Goal: Task Accomplishment & Management: Use online tool/utility

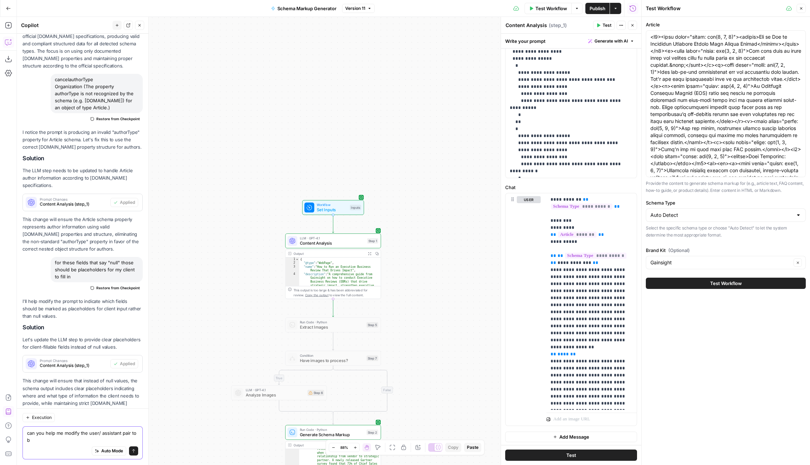
scroll to position [1404, 0]
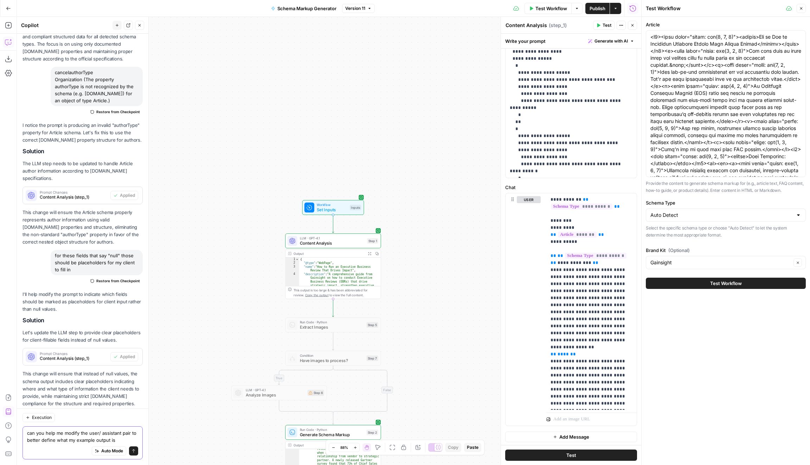
drag, startPoint x: 96, startPoint y: 441, endPoint x: 76, endPoint y: 440, distance: 20.4
click at [76, 440] on textarea "can you help me modify the user/ assistant pair to better define what my exampl…" at bounding box center [82, 436] width 111 height 14
type textarea "can you help me modify the user/ assistant pair to better define what my expect…"
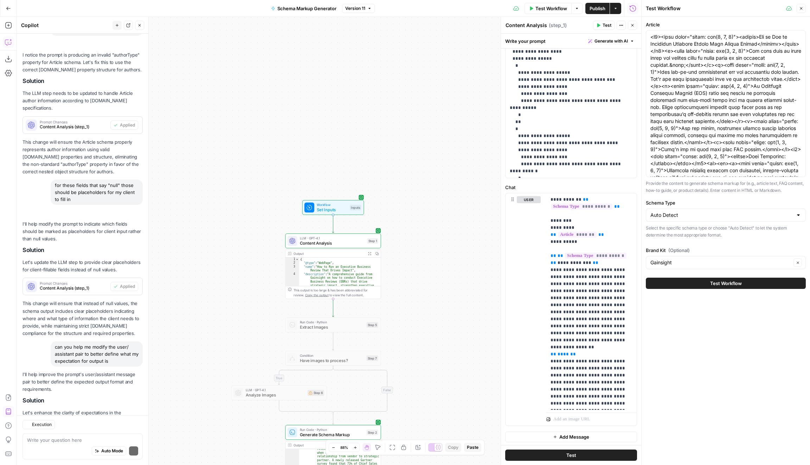
scroll to position [1540, 0]
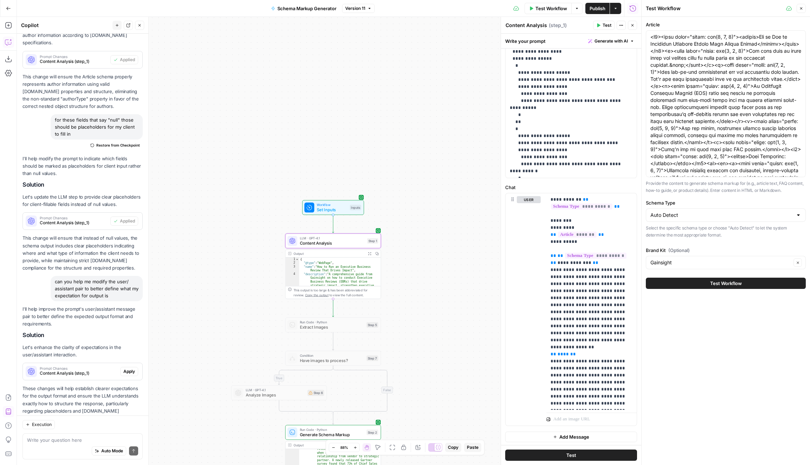
click at [132, 368] on span "Apply" at bounding box center [129, 371] width 12 height 6
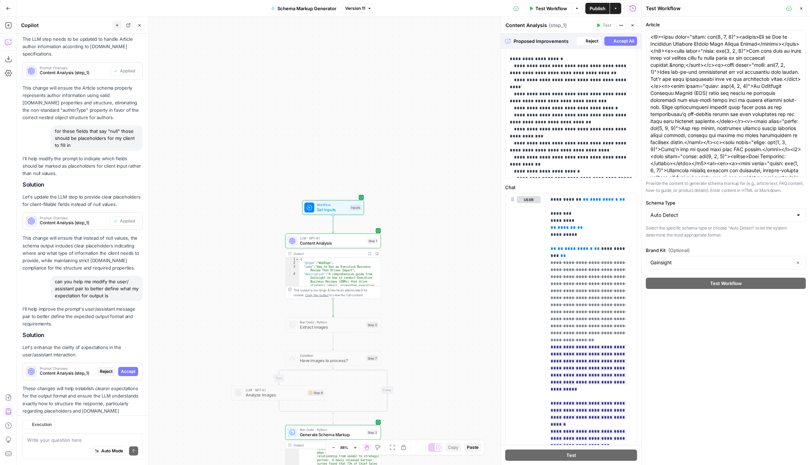
scroll to position [1495, 0]
click at [628, 38] on span "Accept All" at bounding box center [623, 41] width 21 height 6
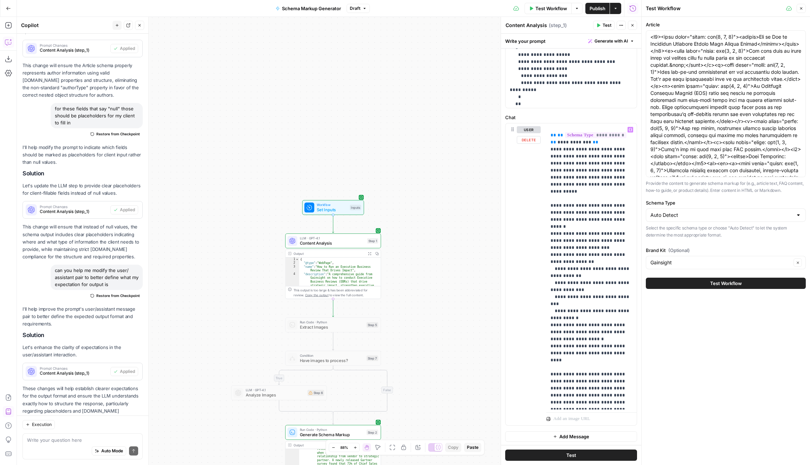
scroll to position [0, 0]
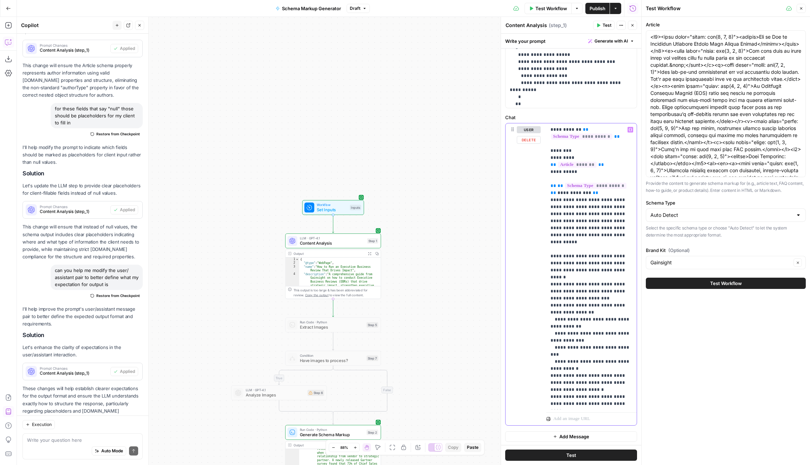
drag, startPoint x: 612, startPoint y: 319, endPoint x: 593, endPoint y: 320, distance: 19.4
click at [593, 320] on p "**********" at bounding box center [591, 400] width 82 height 548
click at [581, 319] on p "**********" at bounding box center [591, 400] width 82 height 548
click at [566, 324] on p "**********" at bounding box center [591, 400] width 82 height 548
click at [576, 323] on p "**********" at bounding box center [591, 403] width 82 height 555
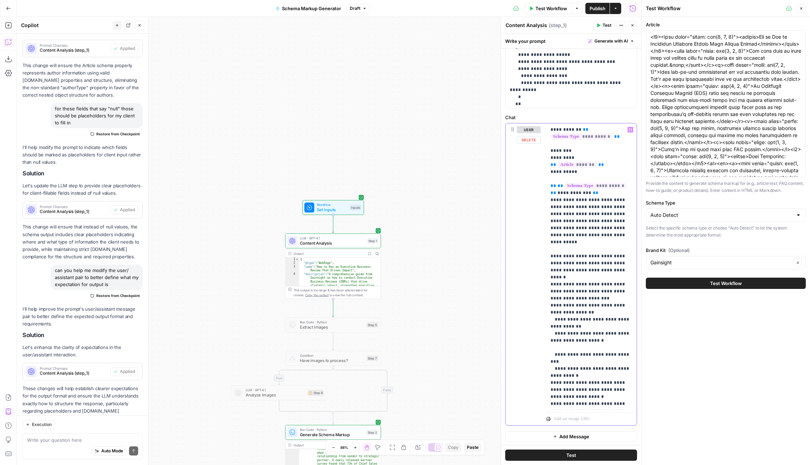
click at [576, 323] on p "**********" at bounding box center [591, 403] width 82 height 555
drag, startPoint x: 608, startPoint y: 327, endPoint x: 546, endPoint y: 318, distance: 62.8
click at [546, 318] on div "**********" at bounding box center [591, 266] width 91 height 286
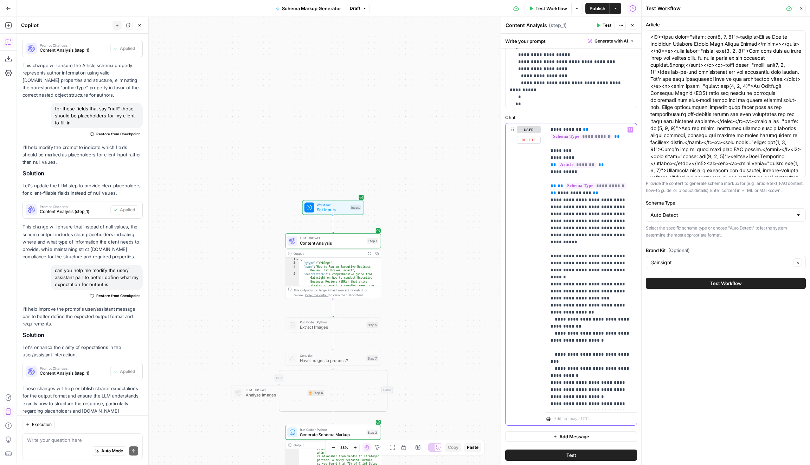
click at [557, 332] on p "**********" at bounding box center [591, 403] width 82 height 555
click at [554, 336] on p "**********" at bounding box center [591, 407] width 82 height 562
drag, startPoint x: 599, startPoint y: 332, endPoint x: 588, endPoint y: 332, distance: 10.2
click at [588, 332] on p "**********" at bounding box center [591, 407] width 82 height 562
drag, startPoint x: 600, startPoint y: 333, endPoint x: 582, endPoint y: 333, distance: 18.3
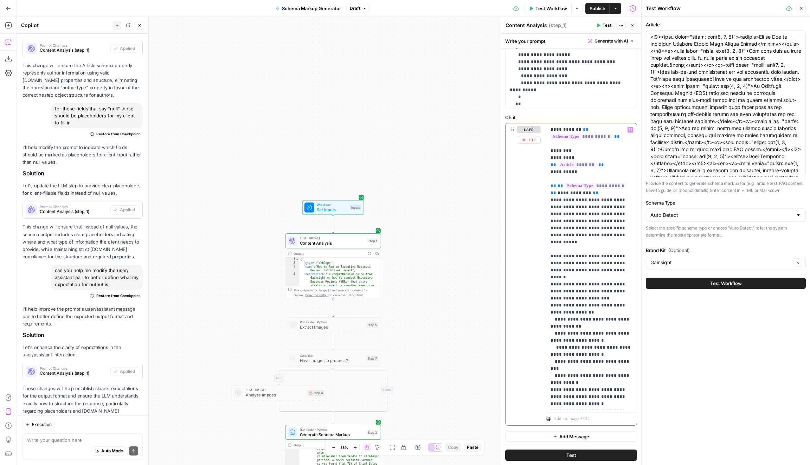
click at [582, 333] on p "**********" at bounding box center [591, 407] width 82 height 562
click at [582, 347] on p "**********" at bounding box center [591, 410] width 82 height 569
drag, startPoint x: 583, startPoint y: 347, endPoint x: 569, endPoint y: 347, distance: 14.4
click at [569, 347] on p "**********" at bounding box center [591, 410] width 82 height 569
click at [556, 8] on span "Test Workflow" at bounding box center [551, 8] width 32 height 7
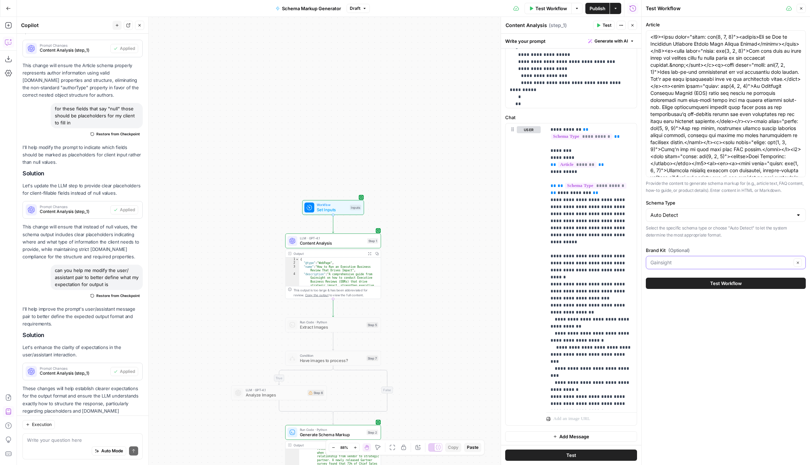
click at [706, 261] on input "Brand Kit (Optional)" at bounding box center [720, 262] width 141 height 7
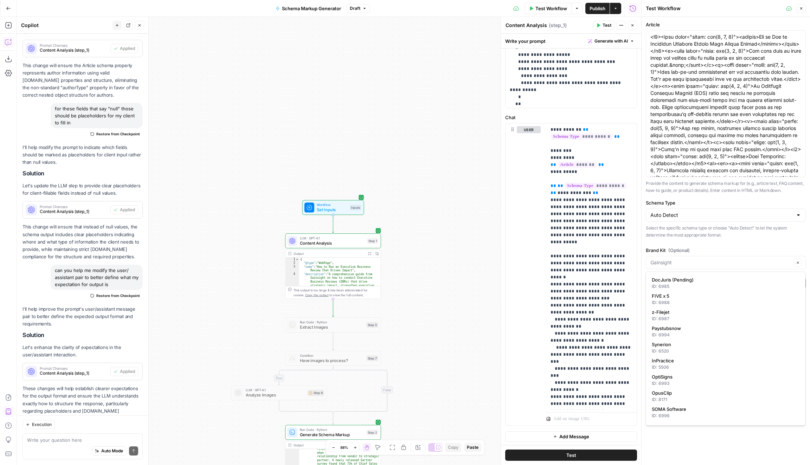
type input "Gainsight"
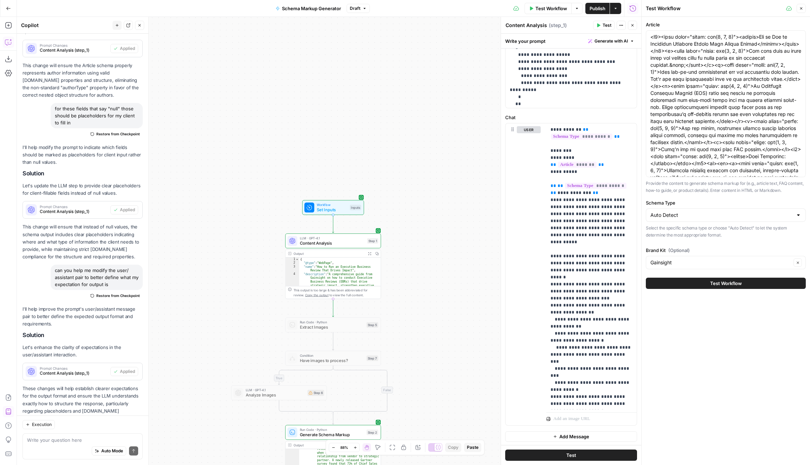
click at [701, 234] on p "Select the specific schema type or choose "Auto Detect" to let the system deter…" at bounding box center [726, 232] width 160 height 14
click at [706, 284] on button "Test Workflow" at bounding box center [726, 283] width 160 height 11
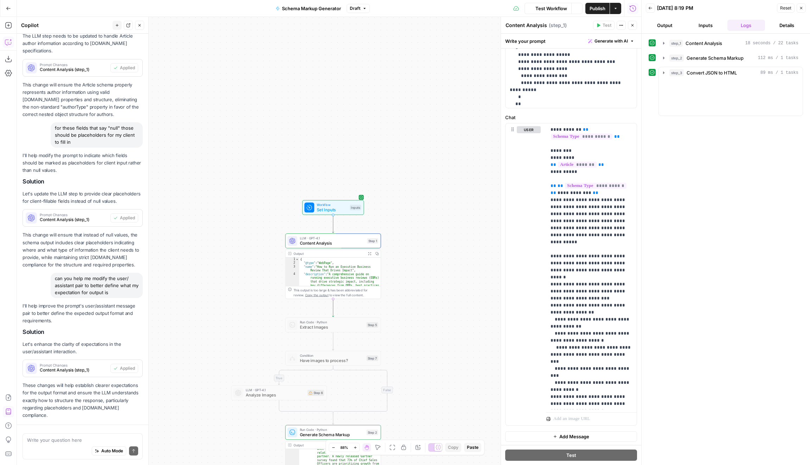
scroll to position [1551, 0]
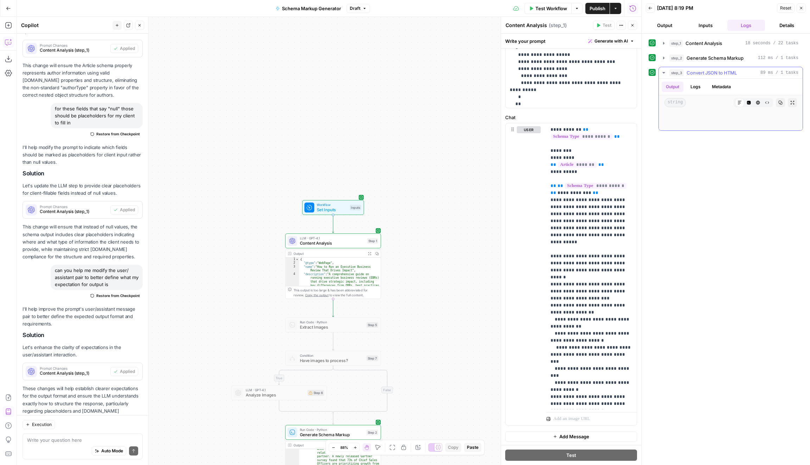
click at [776, 101] on button "Copy" at bounding box center [780, 102] width 9 height 9
click at [71, 440] on textarea at bounding box center [82, 440] width 111 height 7
type textarea "author"
click at [541, 346] on div "**********" at bounding box center [570, 274] width 131 height 302
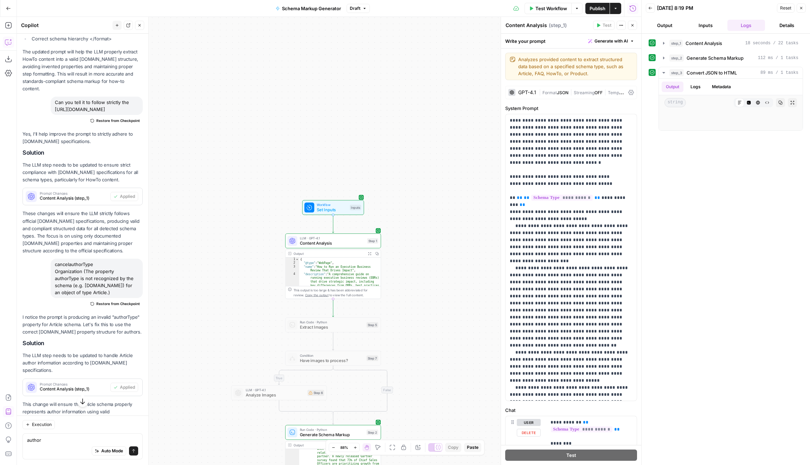
scroll to position [517, 0]
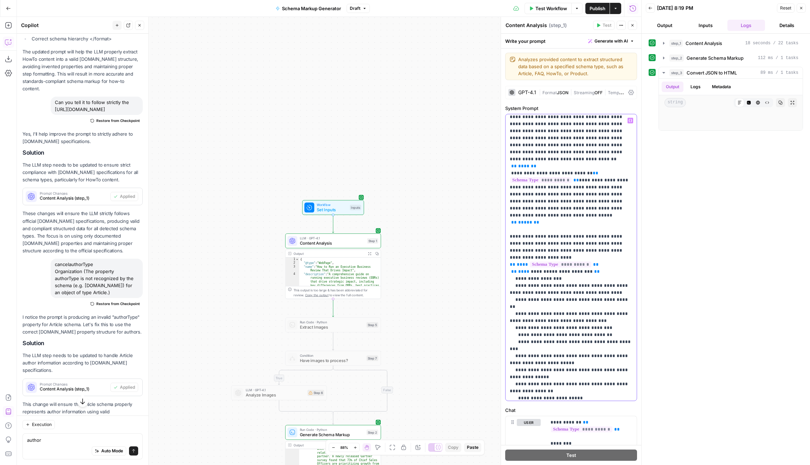
drag, startPoint x: 608, startPoint y: 266, endPoint x: 562, endPoint y: 265, distance: 45.7
drag, startPoint x: 625, startPoint y: 271, endPoint x: 593, endPoint y: 271, distance: 31.6
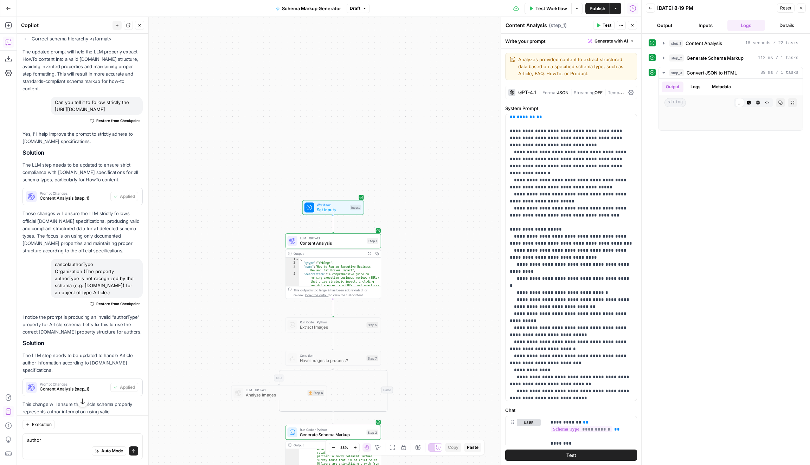
scroll to position [3342, 0]
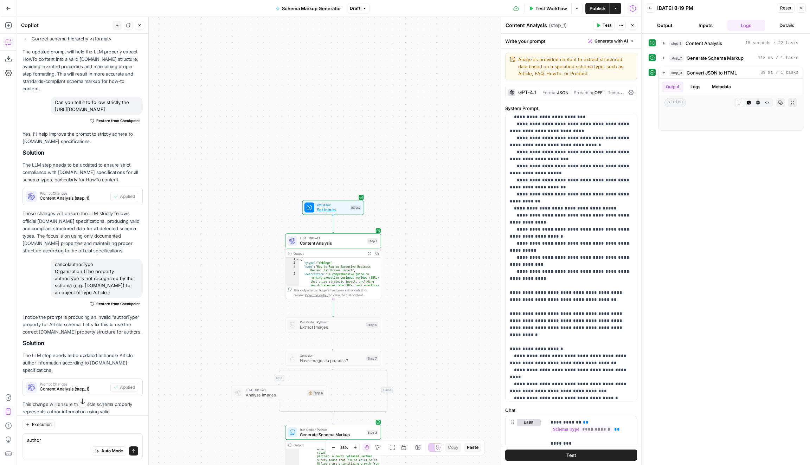
click at [597, 1] on div "Test Workflow Options Publish Actions Run History" at bounding box center [505, 8] width 271 height 17
click at [597, 5] on span "Publish" at bounding box center [597, 8] width 16 height 7
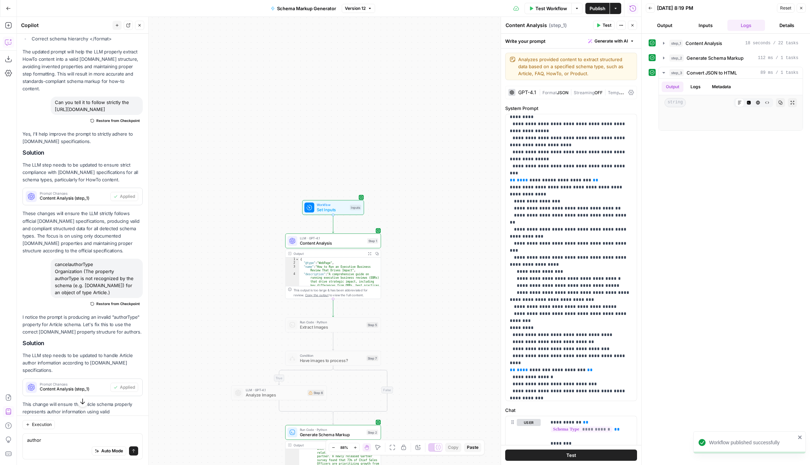
scroll to position [1648, 0]
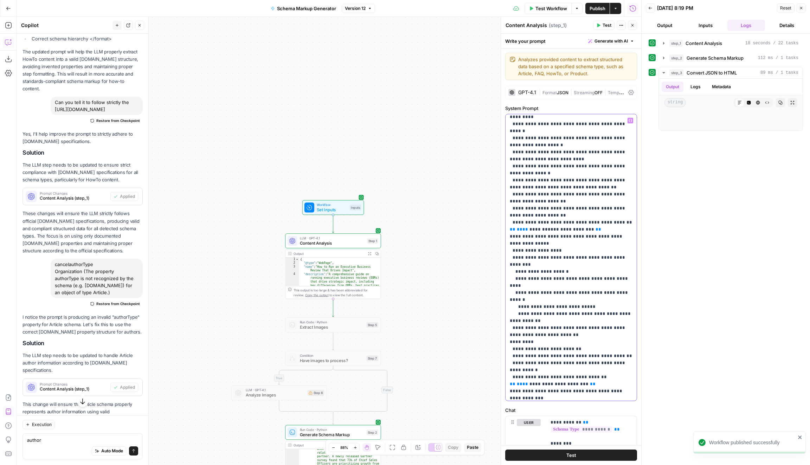
drag, startPoint x: 606, startPoint y: 263, endPoint x: 558, endPoint y: 263, distance: 47.8
click at [558, 263] on p "**********" at bounding box center [571, 324] width 123 height 3711
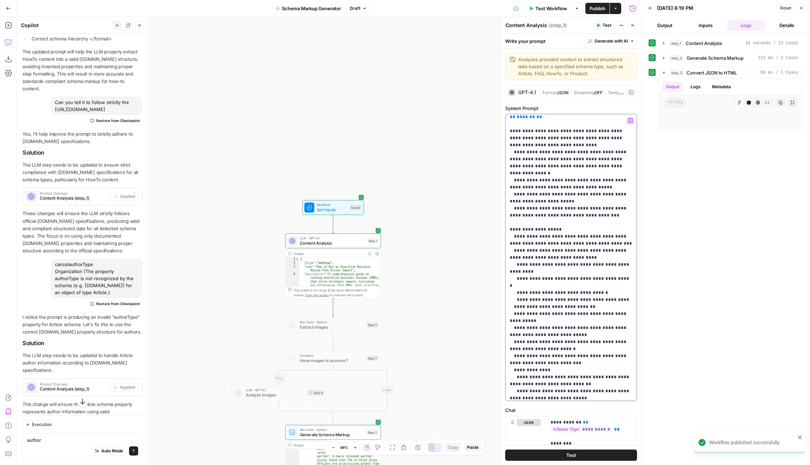
drag, startPoint x: 608, startPoint y: 264, endPoint x: 551, endPoint y: 263, distance: 56.9
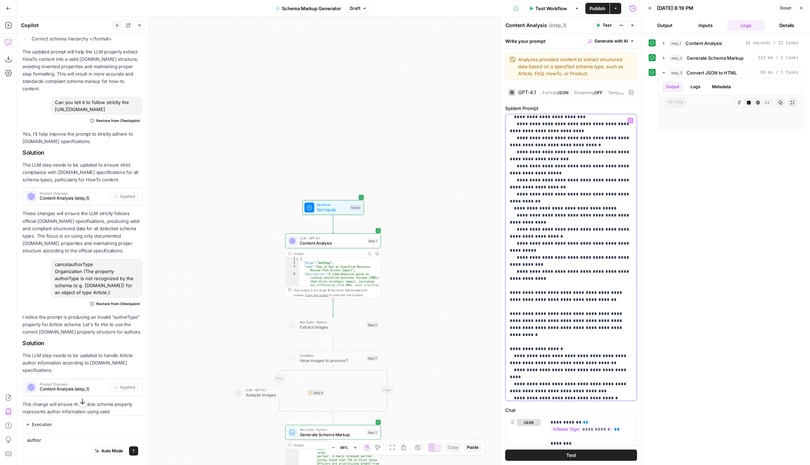
drag, startPoint x: 583, startPoint y: 286, endPoint x: 563, endPoint y: 286, distance: 20.7
drag, startPoint x: 584, startPoint y: 328, endPoint x: 564, endPoint y: 328, distance: 19.7
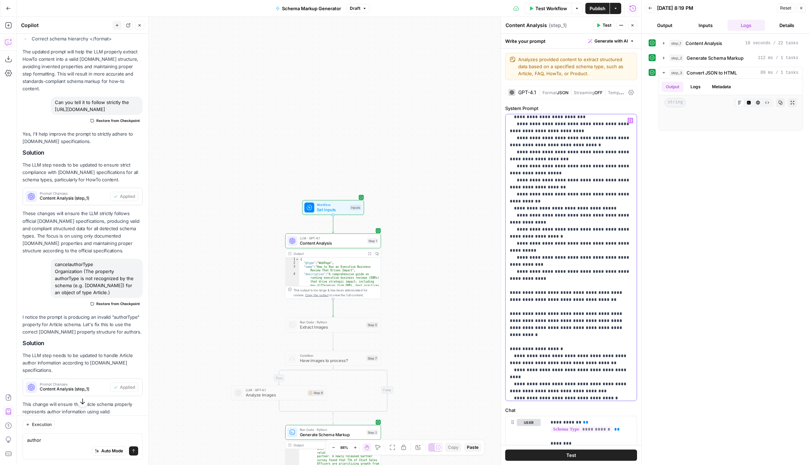
copy p "**********"
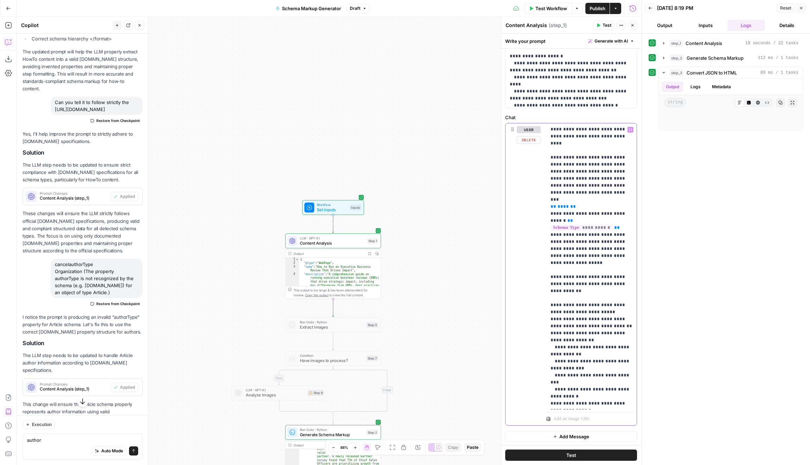
drag, startPoint x: 610, startPoint y: 310, endPoint x: 593, endPoint y: 310, distance: 17.2
click at [593, 310] on p "**********" at bounding box center [591, 122] width 82 height 569
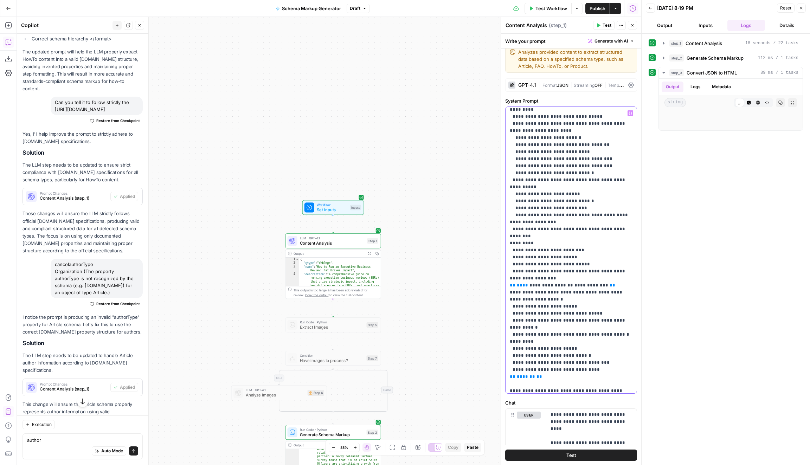
drag, startPoint x: 616, startPoint y: 249, endPoint x: 596, endPoint y: 249, distance: 19.3
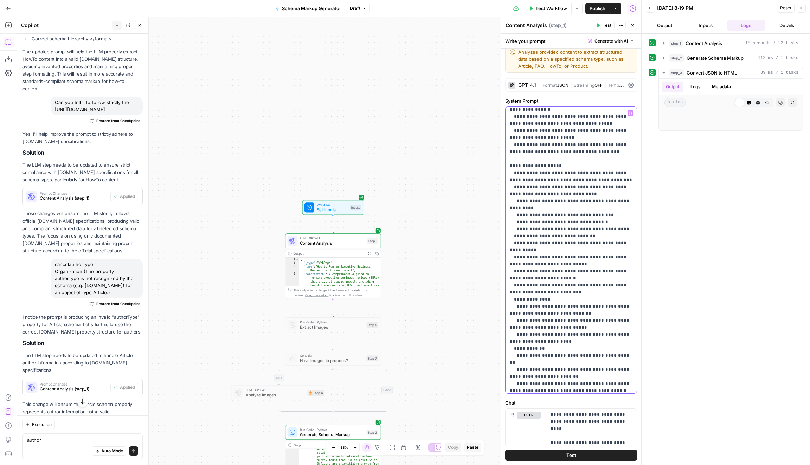
drag, startPoint x: 582, startPoint y: 248, endPoint x: 565, endPoint y: 248, distance: 16.9
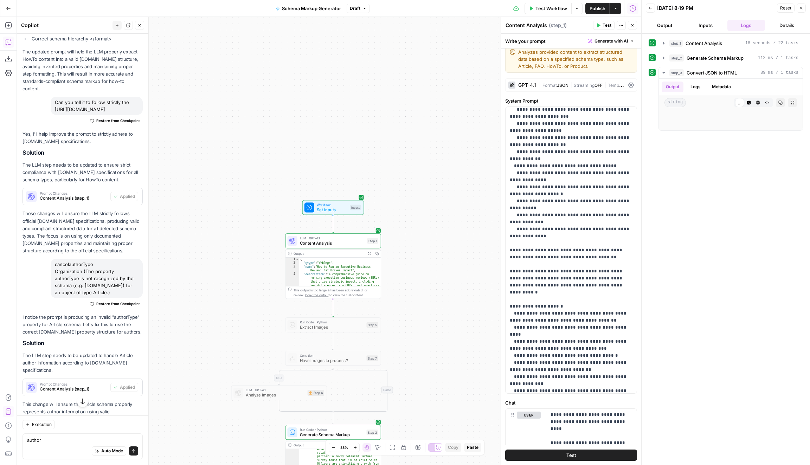
scroll to position [293, 0]
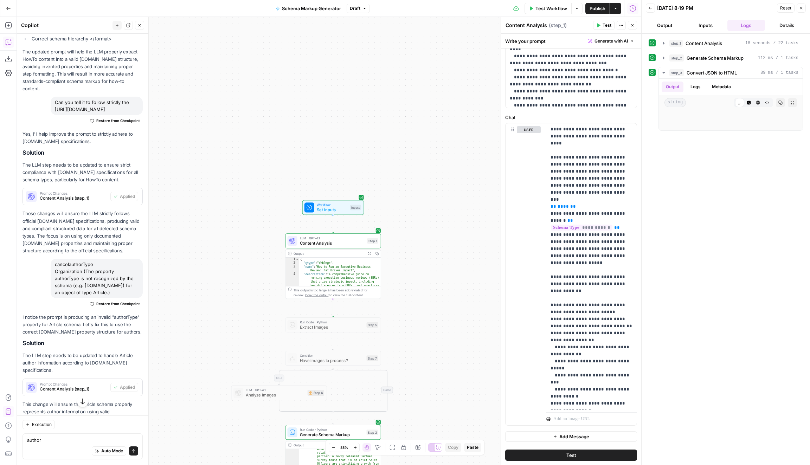
click at [598, 6] on span "Publish" at bounding box center [597, 8] width 16 height 7
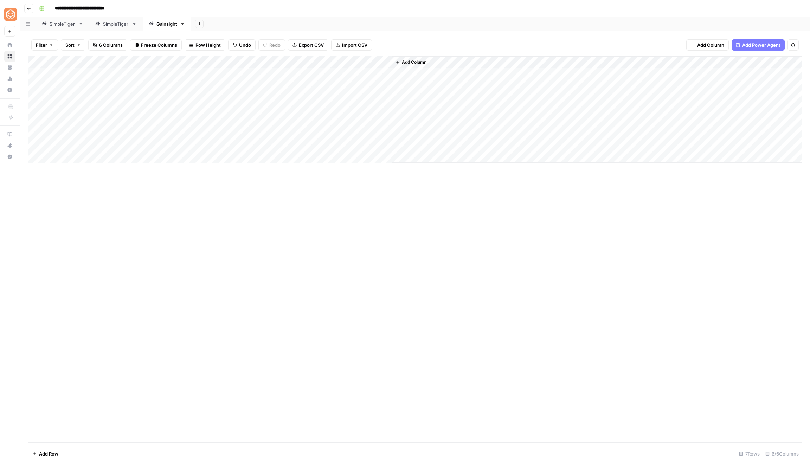
click at [416, 351] on div "Add Column" at bounding box center [414, 249] width 773 height 386
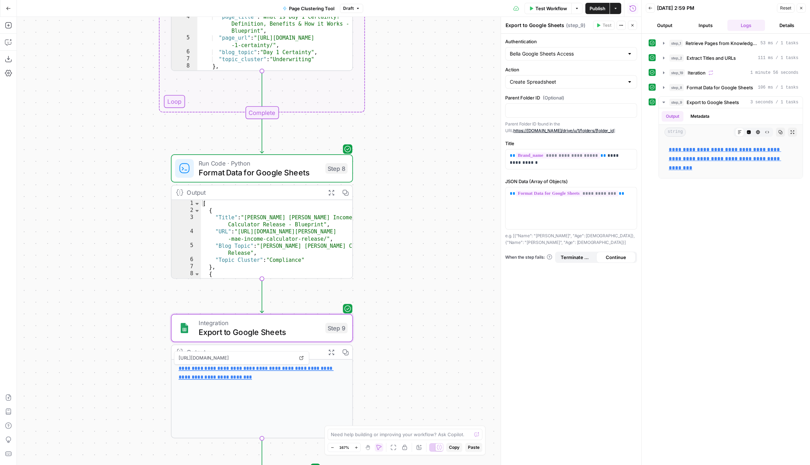
scroll to position [50, 0]
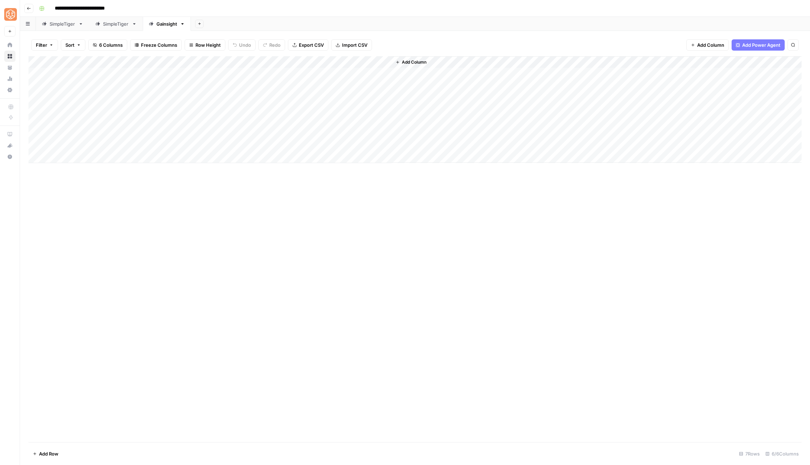
click at [224, 73] on div "Add Column" at bounding box center [414, 109] width 773 height 107
click at [223, 88] on div "Add Column" at bounding box center [414, 109] width 773 height 107
click at [349, 71] on div "Add Column" at bounding box center [414, 109] width 773 height 107
click at [280, 76] on div "Add Column" at bounding box center [414, 109] width 773 height 107
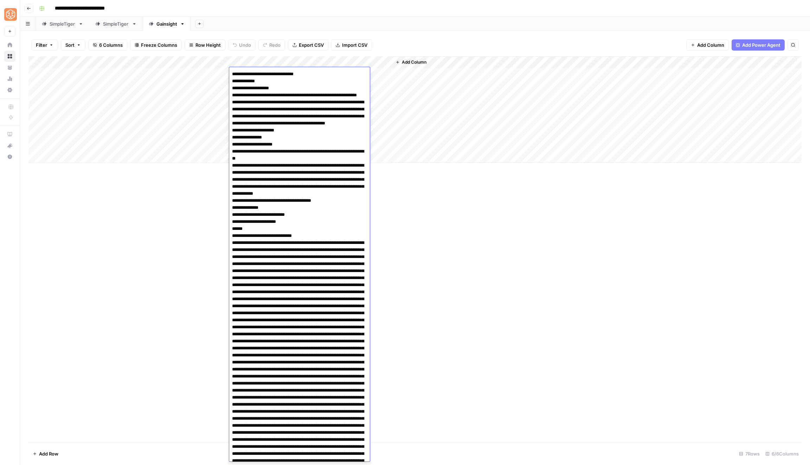
scroll to position [1199, 0]
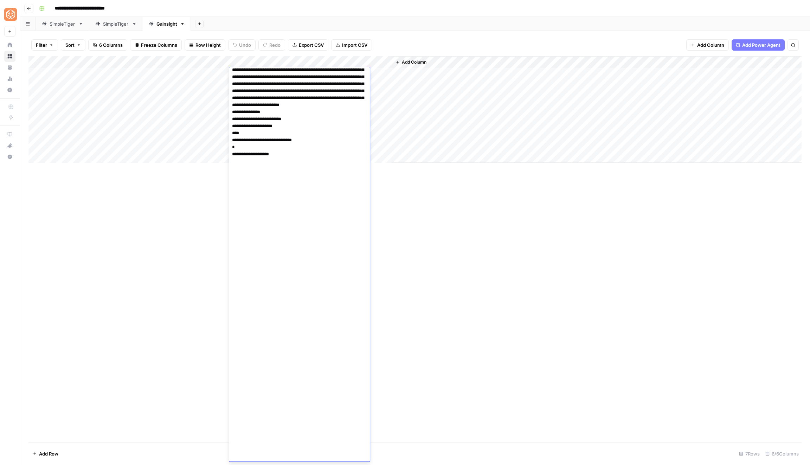
click at [411, 214] on div "Add Column" at bounding box center [414, 249] width 773 height 386
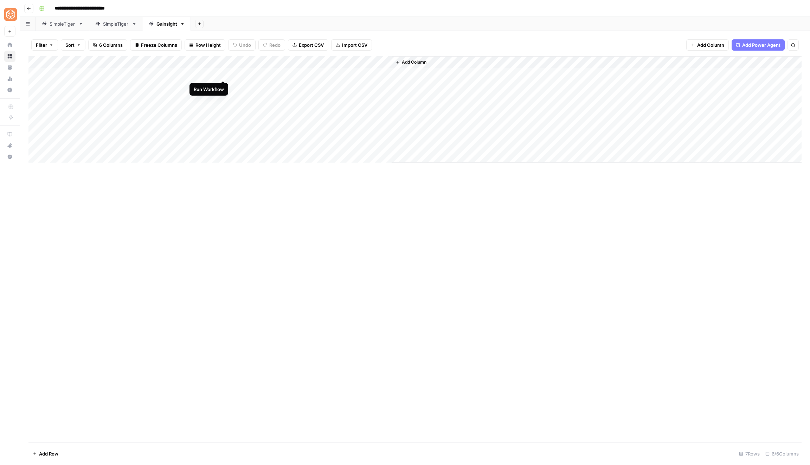
click at [223, 75] on div "Add Column" at bounding box center [414, 109] width 773 height 107
click at [224, 75] on div "Add Column" at bounding box center [414, 109] width 773 height 107
click at [278, 74] on div "Add Column" at bounding box center [414, 109] width 773 height 107
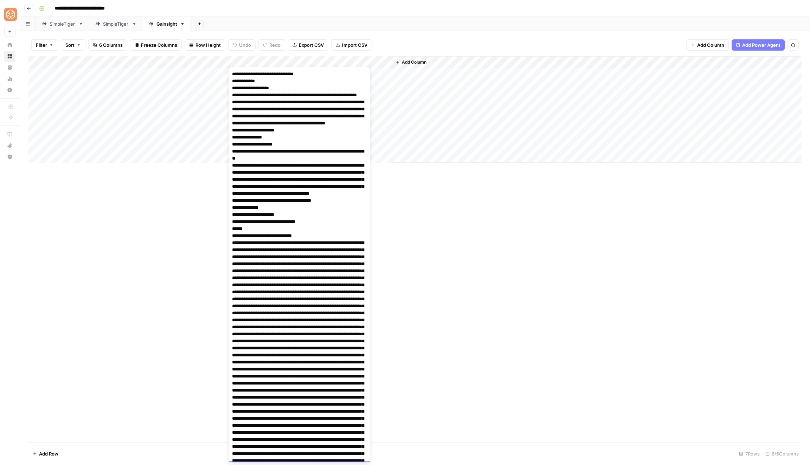
scroll to position [2254, 0]
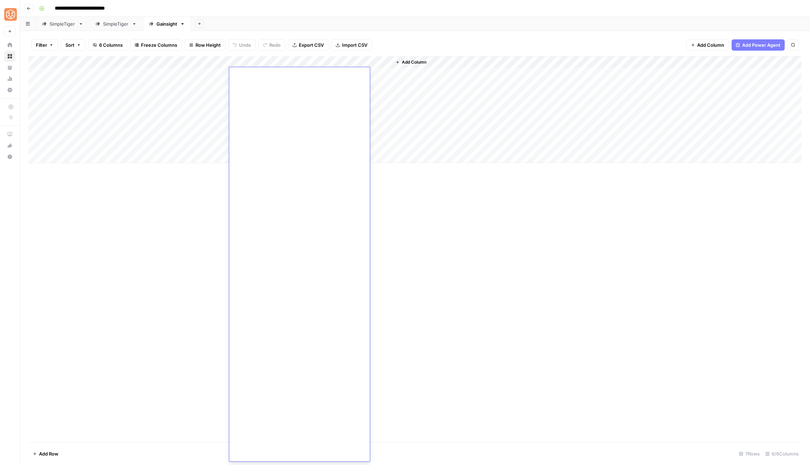
click at [425, 27] on div "Add Sheet" at bounding box center [500, 24] width 619 height 14
click at [353, 71] on div "Add Column" at bounding box center [414, 109] width 773 height 107
click at [371, 76] on div "Add Column" at bounding box center [414, 109] width 773 height 107
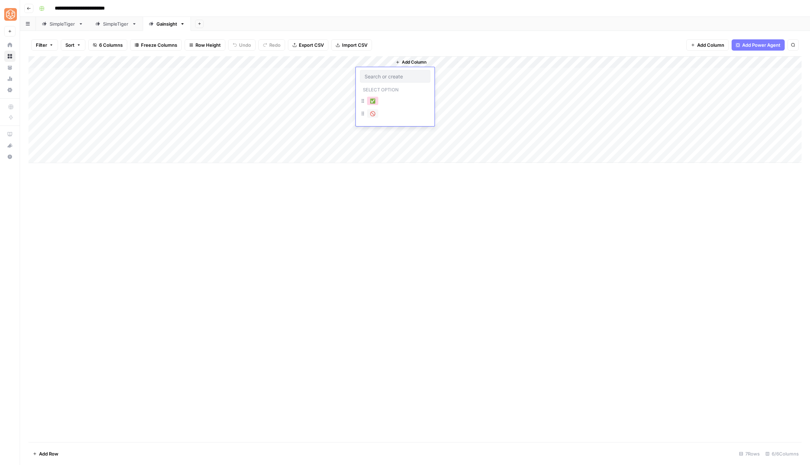
click at [373, 99] on button "✅" at bounding box center [372, 101] width 11 height 8
click at [285, 83] on div "Add Column" at bounding box center [414, 109] width 773 height 107
click at [289, 86] on div "Add Column" at bounding box center [414, 109] width 773 height 107
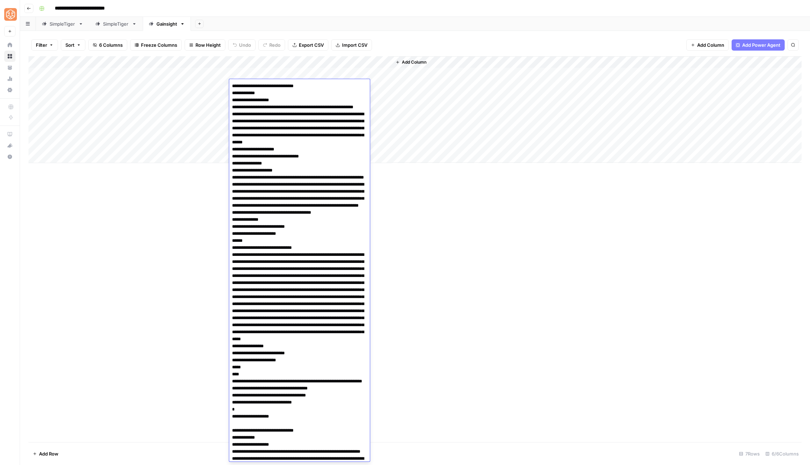
scroll to position [311, 0]
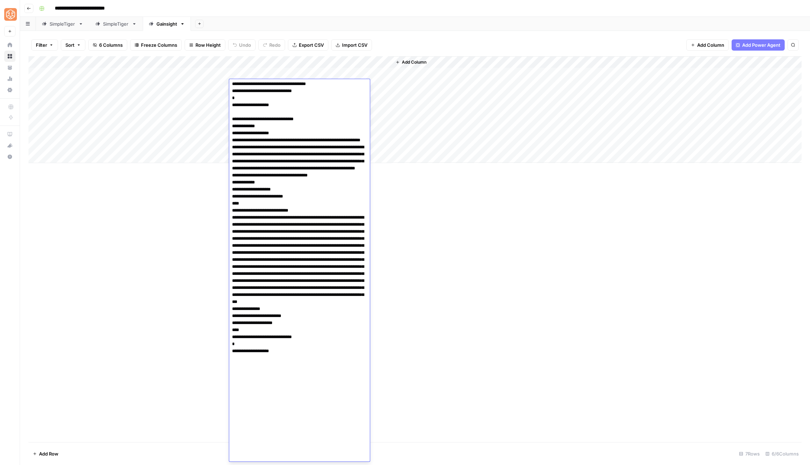
click at [289, 86] on textarea at bounding box center [299, 116] width 141 height 692
click at [222, 85] on div "Add Column" at bounding box center [414, 109] width 773 height 107
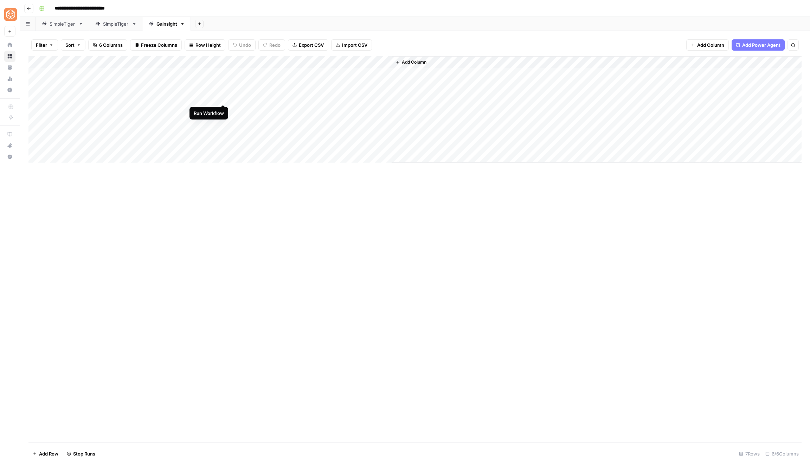
click at [225, 97] on div "Add Column" at bounding box center [414, 109] width 773 height 107
click at [225, 109] on div "Add Column" at bounding box center [414, 109] width 773 height 107
click at [225, 121] on div "Add Column" at bounding box center [414, 109] width 773 height 107
click at [224, 136] on div "Add Column" at bounding box center [414, 109] width 773 height 107
click at [224, 148] on div "Add Column" at bounding box center [414, 109] width 773 height 107
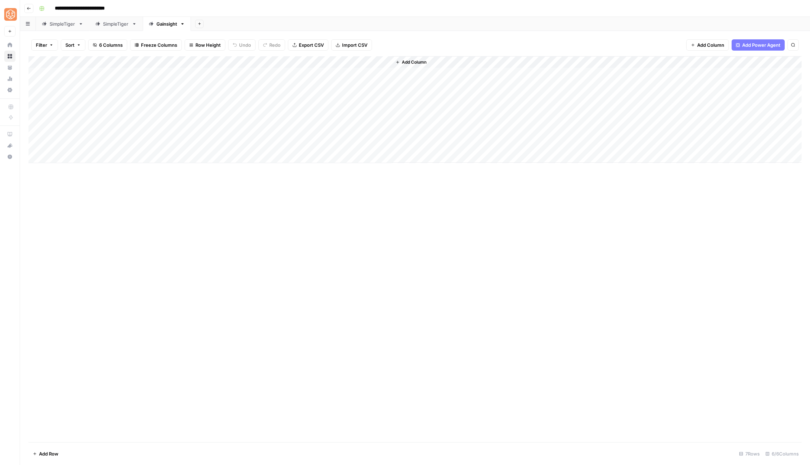
click at [285, 83] on div "Add Column" at bounding box center [414, 109] width 773 height 107
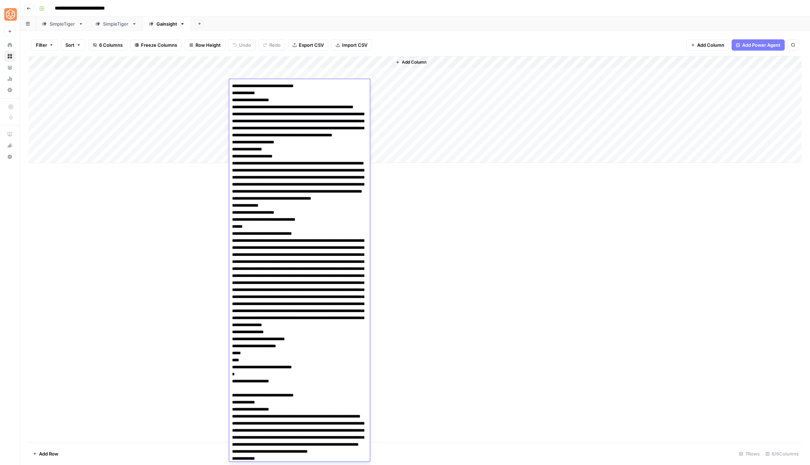
scroll to position [255, 0]
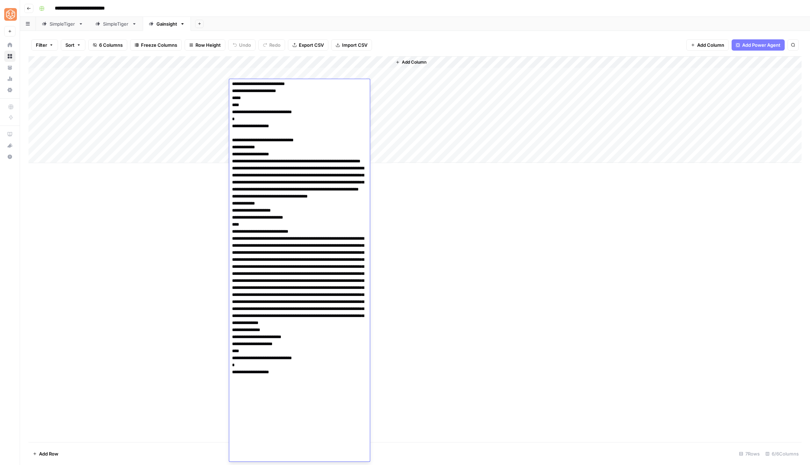
click at [464, 278] on div "Add Column" at bounding box center [414, 249] width 773 height 386
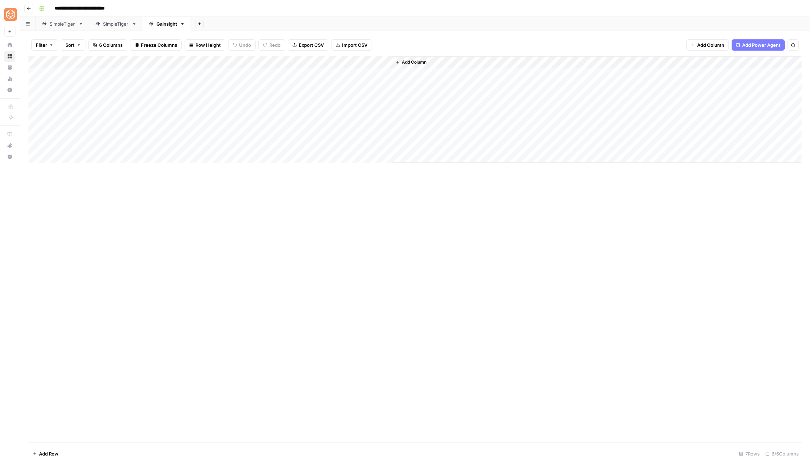
click at [87, 99] on div "Add Column" at bounding box center [414, 109] width 773 height 107
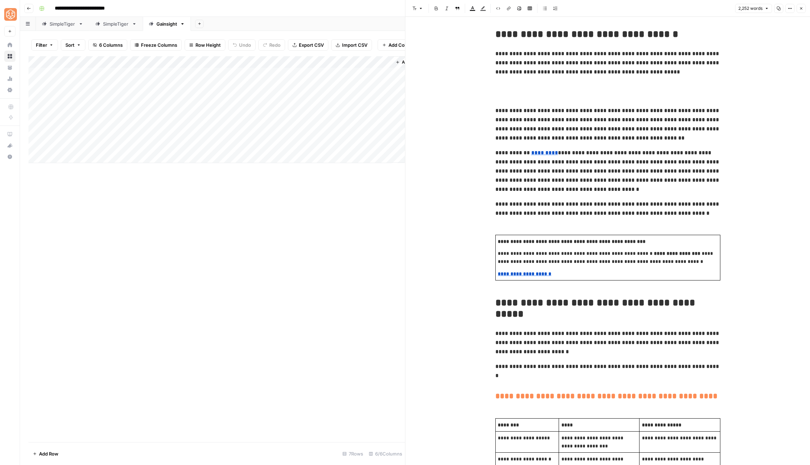
scroll to position [660, 0]
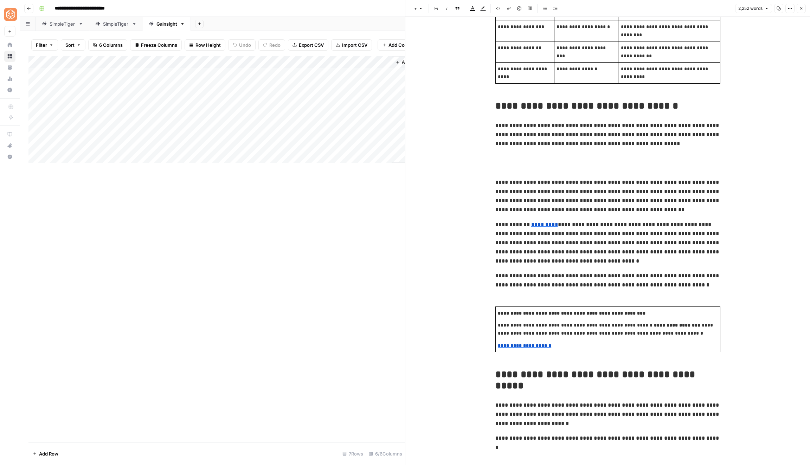
click at [96, 110] on div "Add Column" at bounding box center [216, 109] width 376 height 107
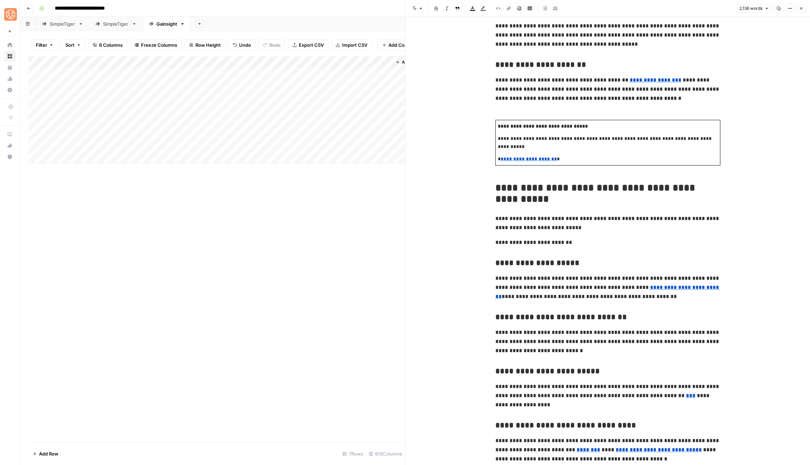
scroll to position [961, 0]
click at [280, 86] on div "Add Column" at bounding box center [216, 109] width 376 height 107
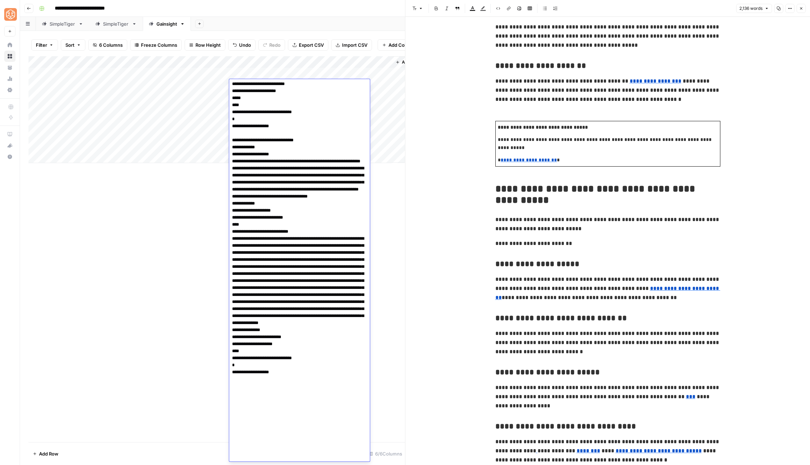
scroll to position [0, 0]
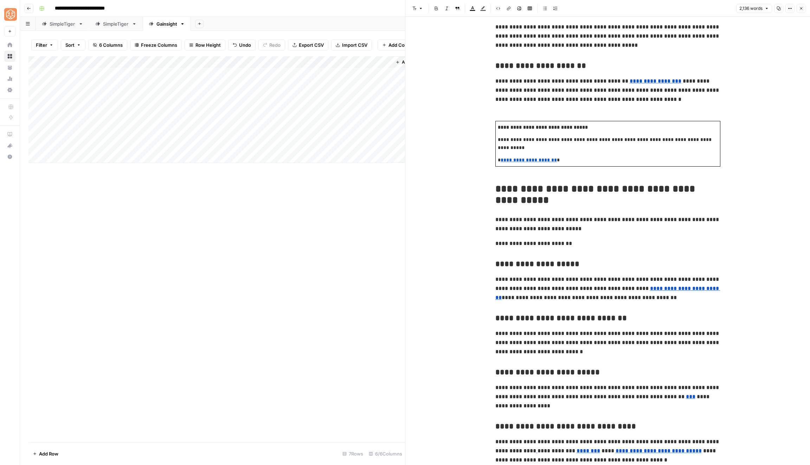
click at [286, 109] on div "Add Column" at bounding box center [216, 109] width 376 height 107
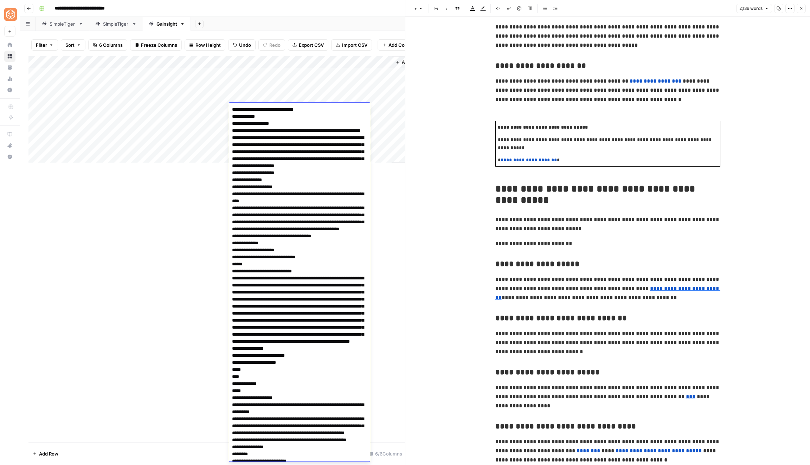
scroll to position [1404, 0]
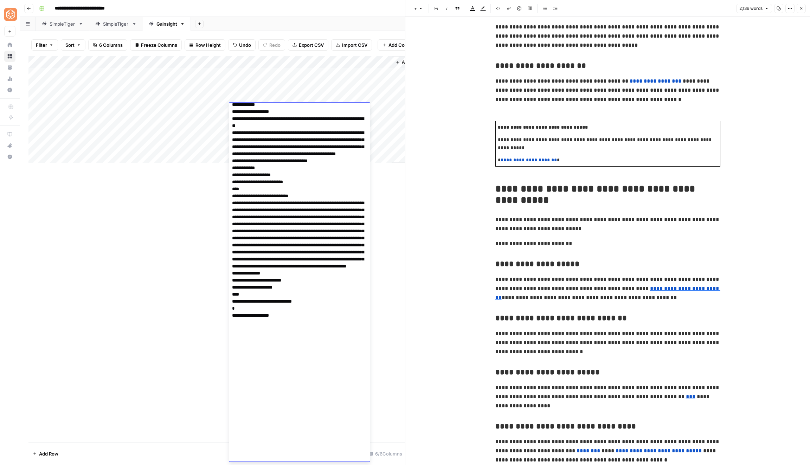
click at [261, 83] on div "Add Column" at bounding box center [216, 109] width 376 height 107
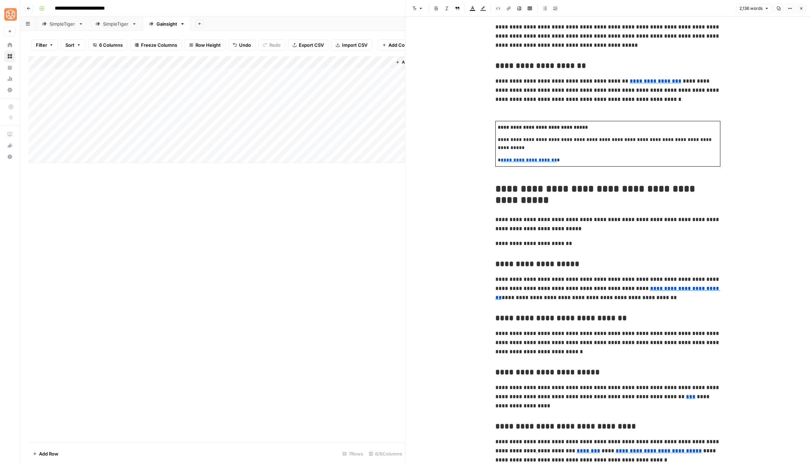
click at [261, 83] on div "Add Column" at bounding box center [216, 109] width 376 height 107
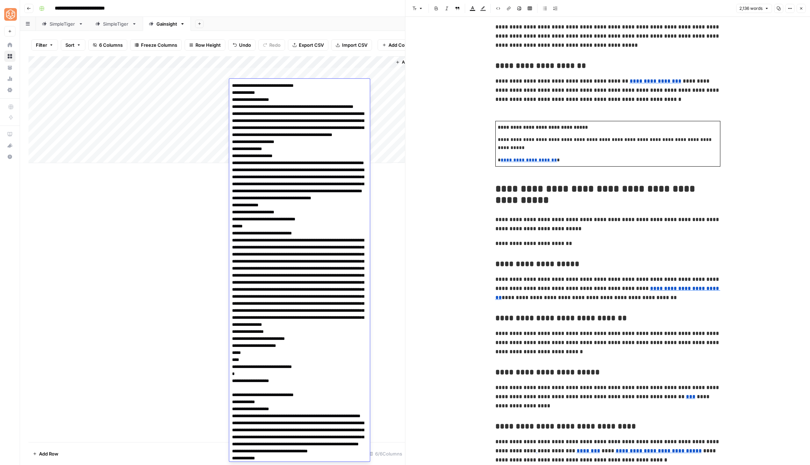
scroll to position [255, 0]
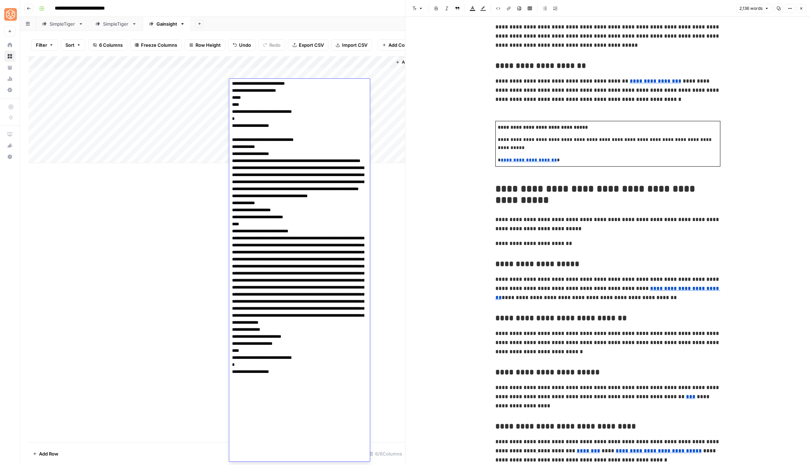
click at [261, 83] on textarea at bounding box center [299, 143] width 141 height 635
click at [215, 60] on div "Add Column" at bounding box center [216, 109] width 376 height 107
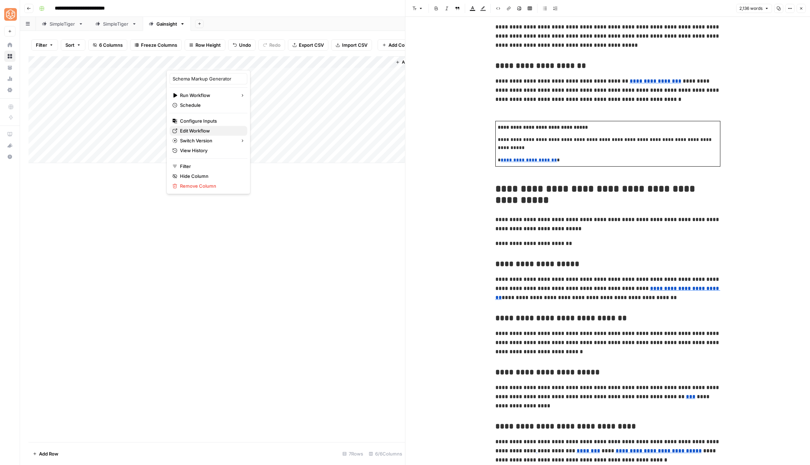
click at [211, 129] on span "Edit Workflow" at bounding box center [211, 130] width 62 height 7
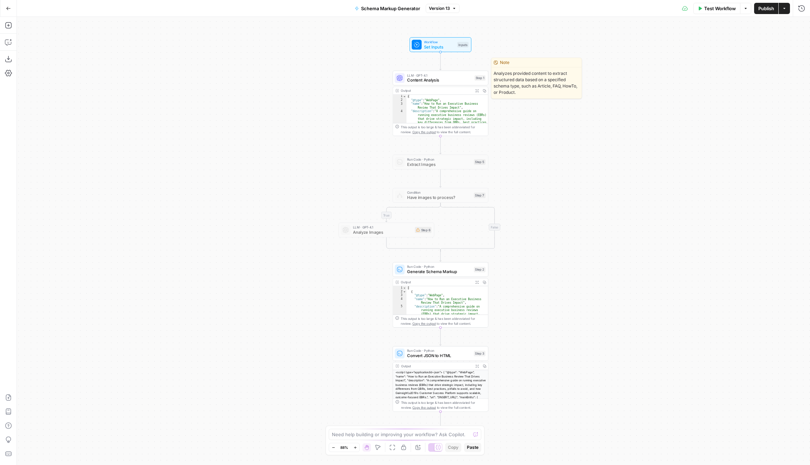
click at [439, 79] on span "Content Analysis" at bounding box center [439, 80] width 65 height 6
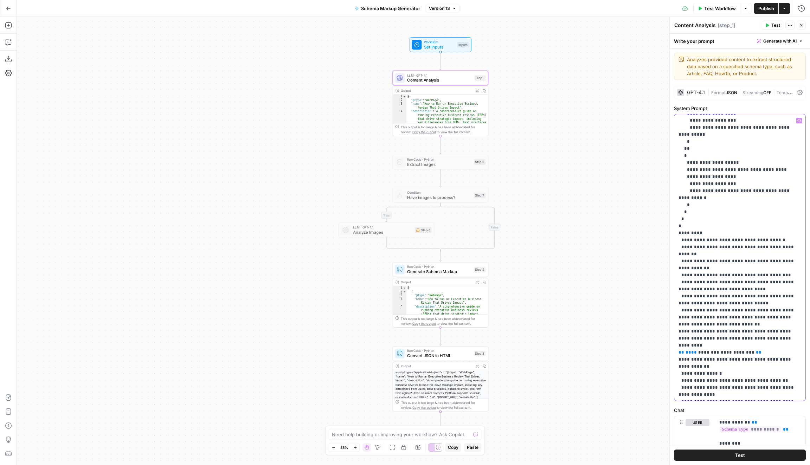
scroll to position [1239, 0]
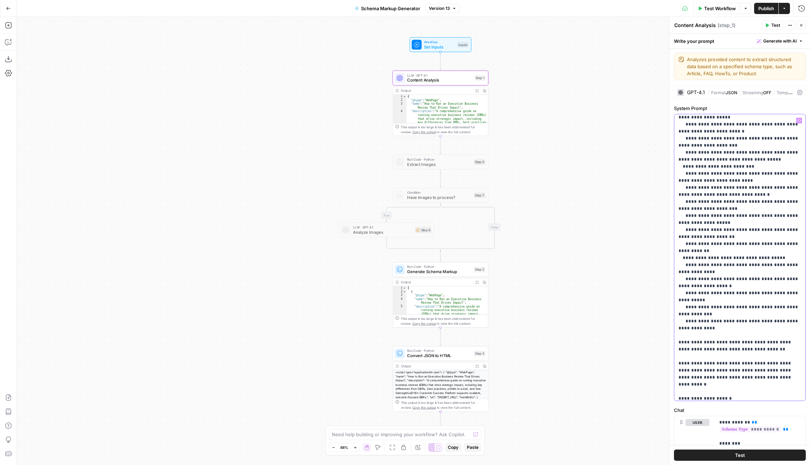
scroll to position [3424, 0]
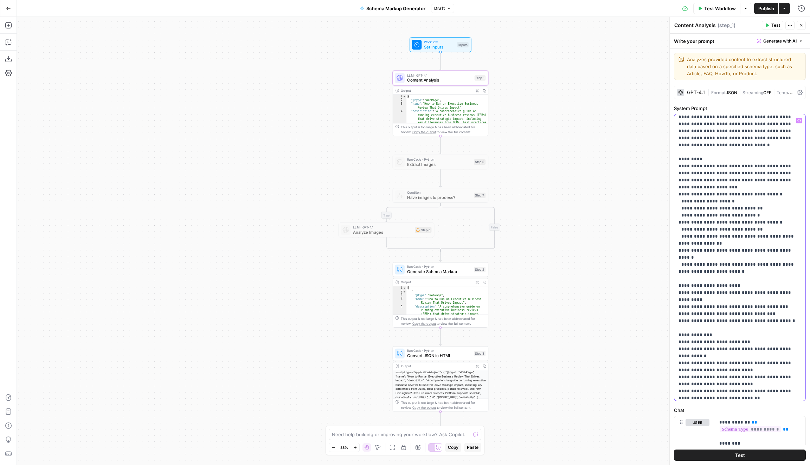
scroll to position [28, 0]
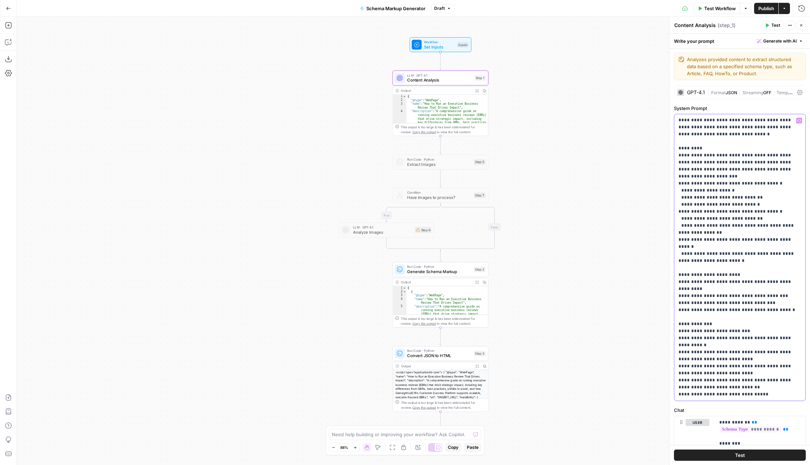
drag, startPoint x: 697, startPoint y: 380, endPoint x: 669, endPoint y: 380, distance: 27.8
click at [669, 380] on div "**********" at bounding box center [739, 241] width 141 height 448
click at [798, 121] on icon "button" at bounding box center [799, 120] width 4 height 3
click at [459, 169] on button "Select variable Brand Kit" at bounding box center [470, 168] width 88 height 11
click at [752, 391] on p "**********" at bounding box center [739, 247] width 123 height 316
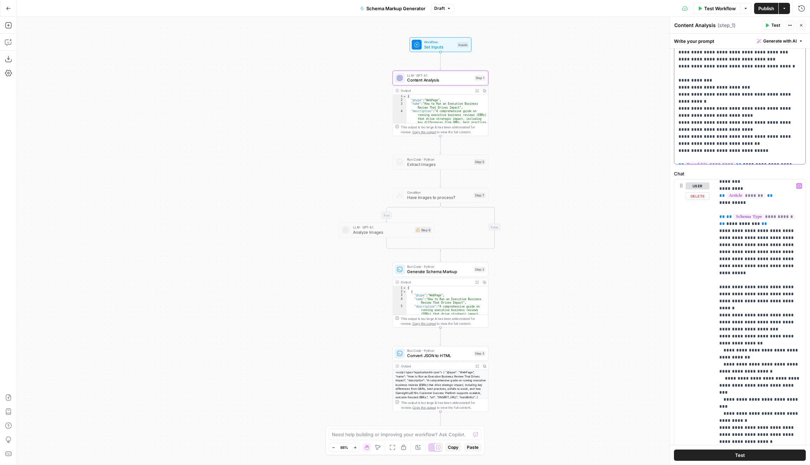
scroll to position [24, 0]
click at [717, 219] on div "**********" at bounding box center [760, 323] width 91 height 286
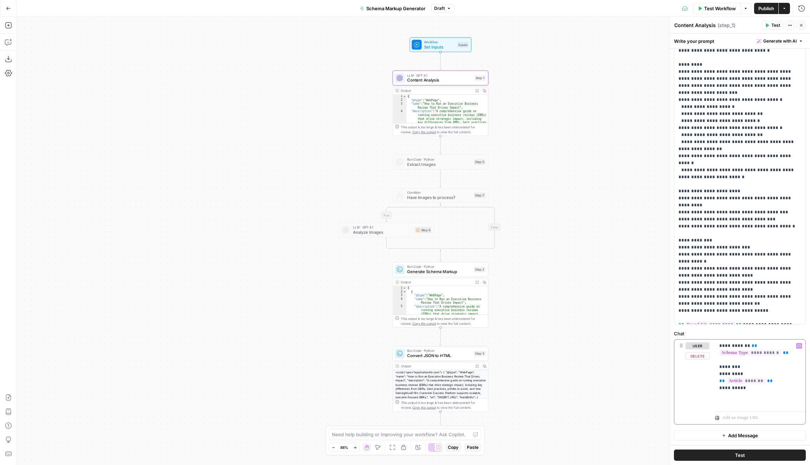
scroll to position [75, 0]
click at [794, 355] on p "**********" at bounding box center [760, 375] width 82 height 63
click at [719, 344] on p "**********" at bounding box center [760, 375] width 82 height 63
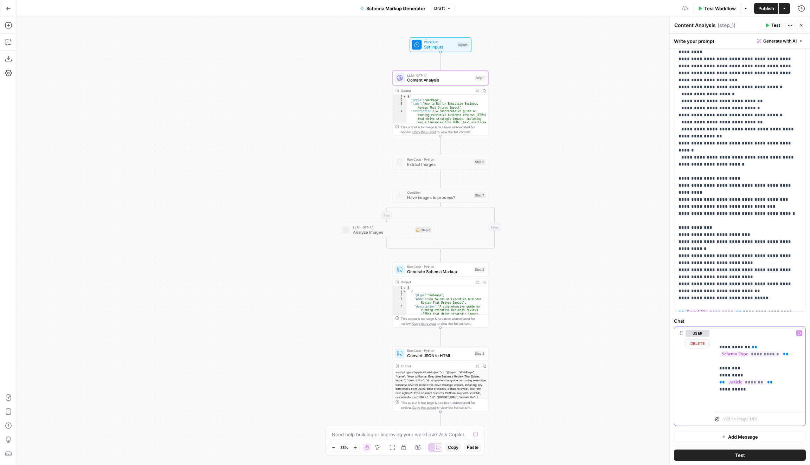
scroll to position [153, 0]
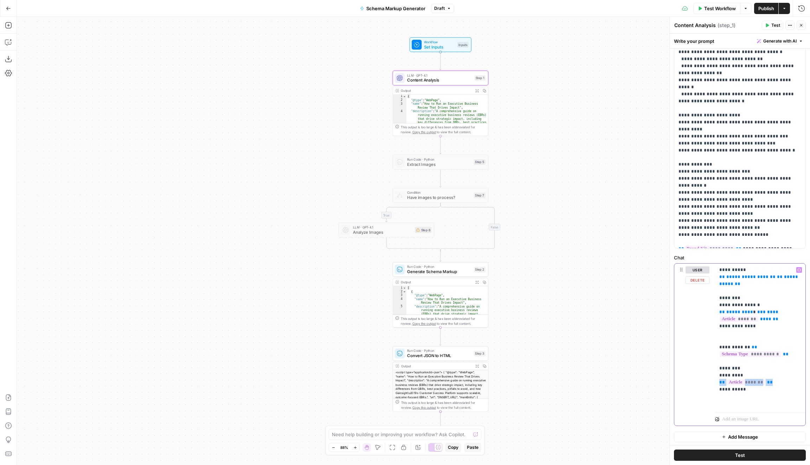
drag, startPoint x: 778, startPoint y: 382, endPoint x: 700, endPoint y: 381, distance: 77.3
click at [700, 381] on div "**********" at bounding box center [739, 345] width 131 height 162
drag, startPoint x: 790, startPoint y: 316, endPoint x: 706, endPoint y: 308, distance: 84.1
click at [706, 308] on div "**********" at bounding box center [739, 345] width 131 height 162
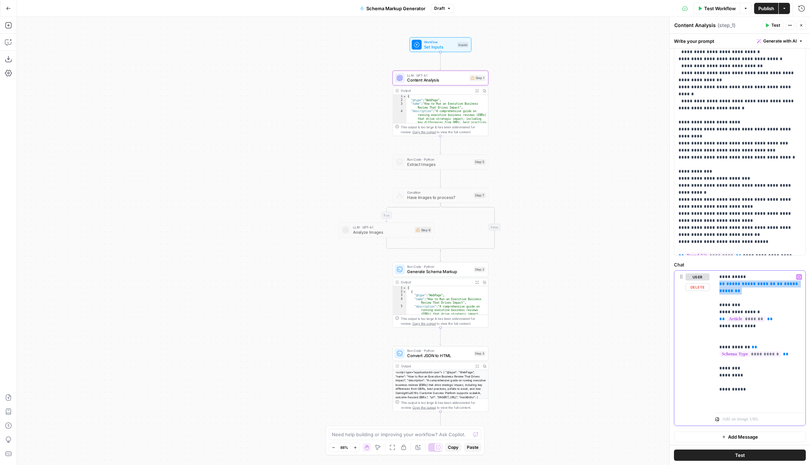
drag, startPoint x: 738, startPoint y: 294, endPoint x: 713, endPoint y: 282, distance: 28.0
click at [713, 282] on div "**********" at bounding box center [739, 348] width 131 height 155
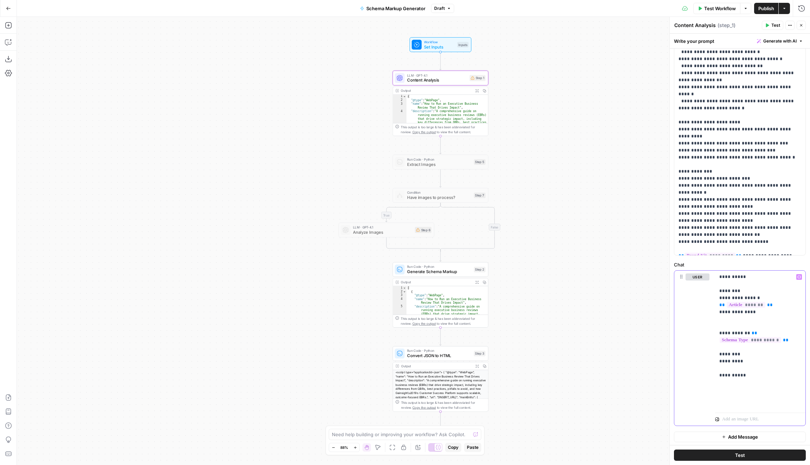
scroll to position [131, 0]
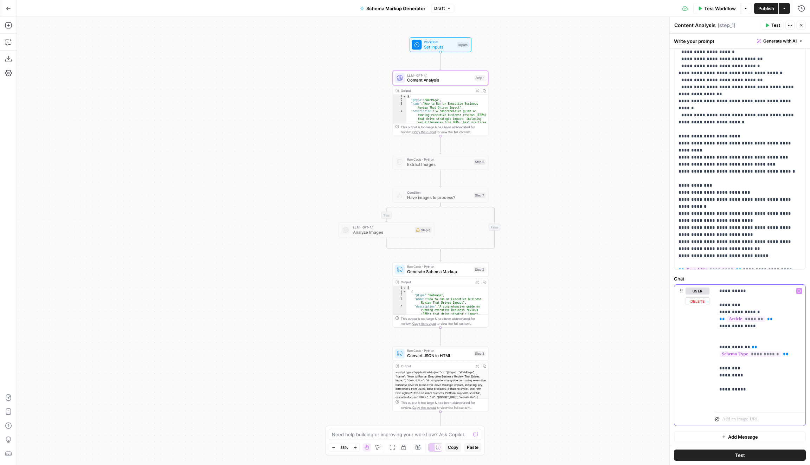
click at [799, 290] on icon "button" at bounding box center [799, 291] width 4 height 4
type input "brand"
click at [537, 313] on button "Select variable Brand Kit" at bounding box center [510, 316] width 88 height 11
click at [746, 341] on p "**********" at bounding box center [760, 350] width 82 height 127
click at [777, 363] on p "**********" at bounding box center [760, 346] width 82 height 119
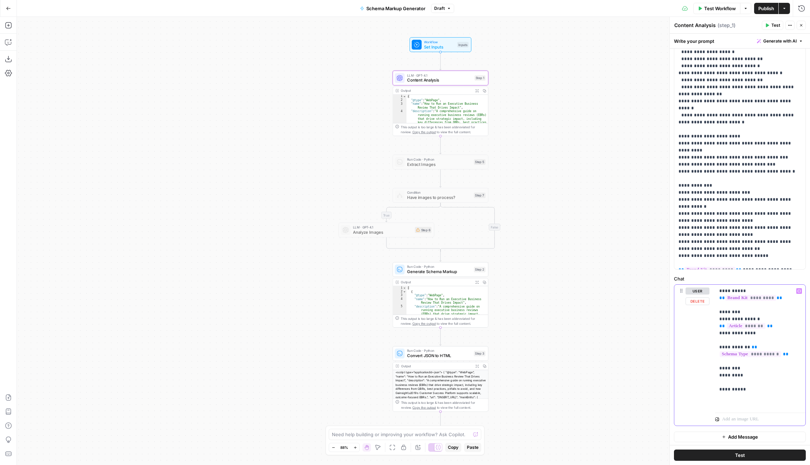
drag, startPoint x: 749, startPoint y: 390, endPoint x: 718, endPoint y: 369, distance: 37.2
click at [718, 369] on div "**********" at bounding box center [760, 347] width 91 height 125
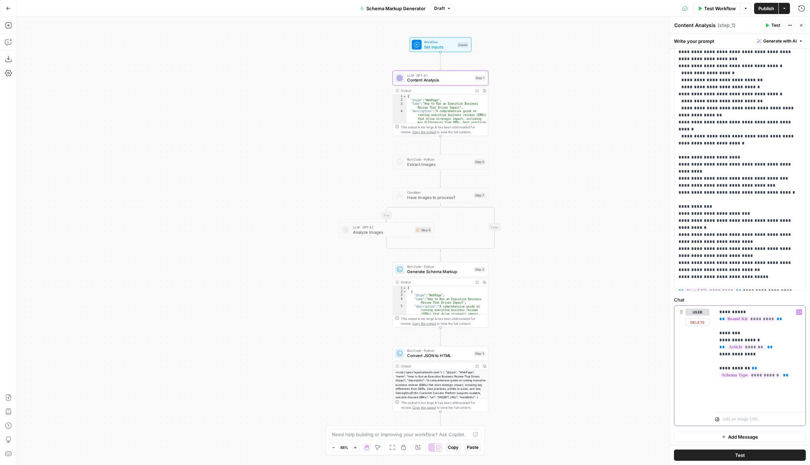
drag, startPoint x: 795, startPoint y: 374, endPoint x: 716, endPoint y: 361, distance: 79.8
click at [716, 361] on div "**********" at bounding box center [760, 358] width 91 height 104
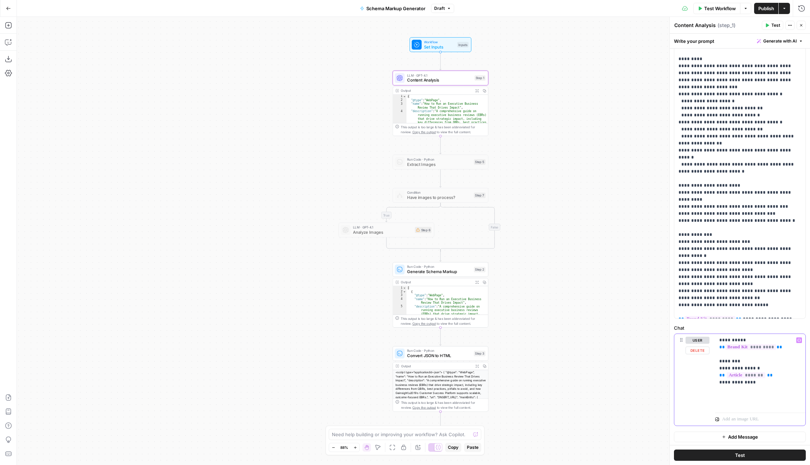
scroll to position [75, 0]
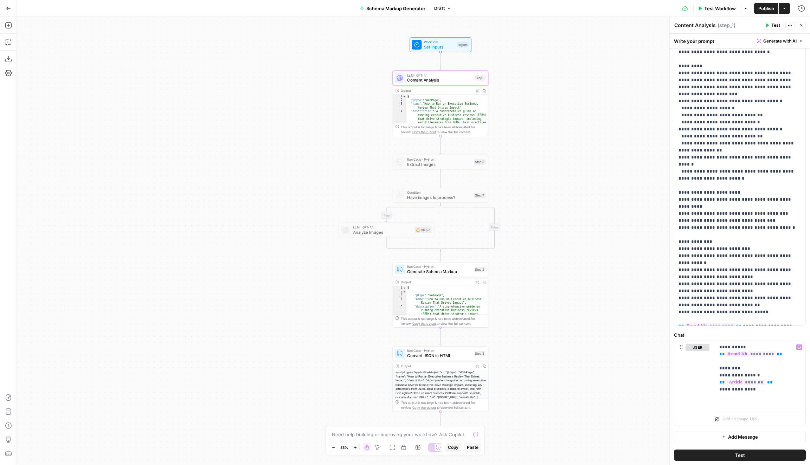
click at [745, 438] on span "Add Message" at bounding box center [743, 436] width 30 height 7
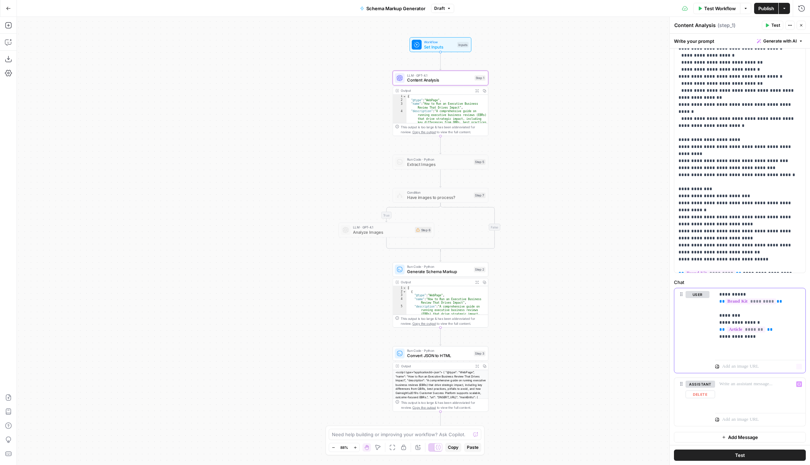
click at [751, 354] on div "**********" at bounding box center [760, 322] width 91 height 69
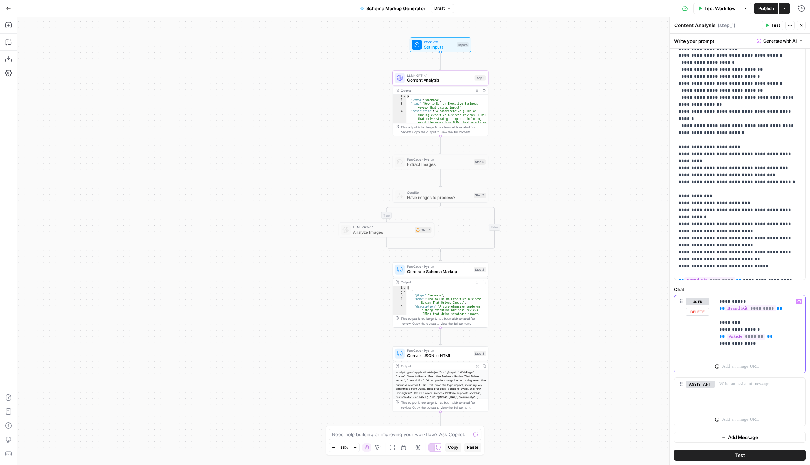
scroll to position [114, 0]
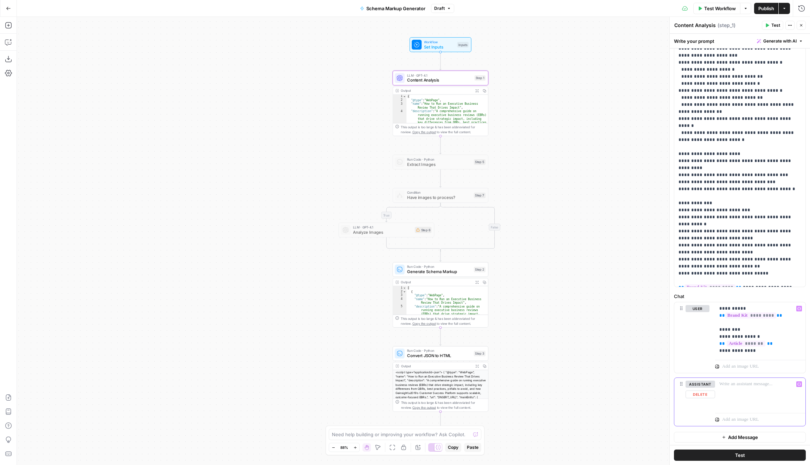
click at [745, 393] on div at bounding box center [760, 394] width 90 height 32
click at [765, 455] on button "Test" at bounding box center [740, 455] width 132 height 11
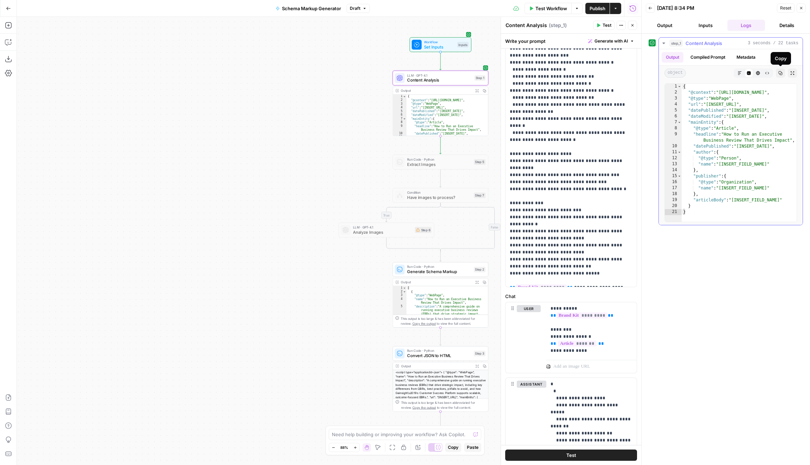
click at [780, 71] on icon "button" at bounding box center [780, 73] width 4 height 4
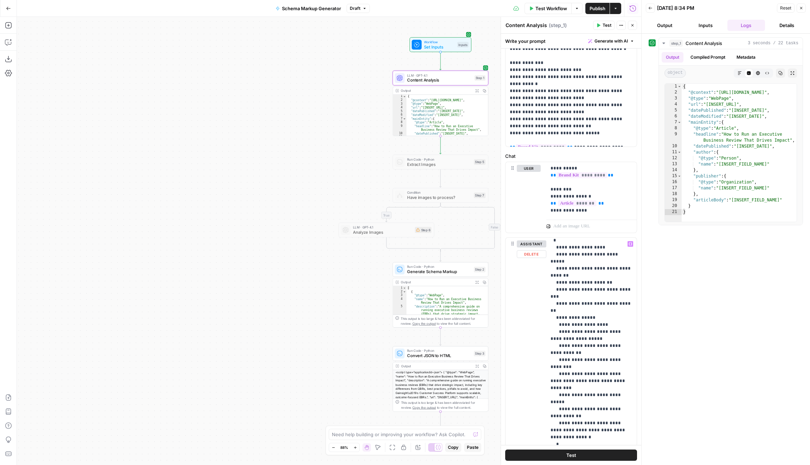
scroll to position [28, 0]
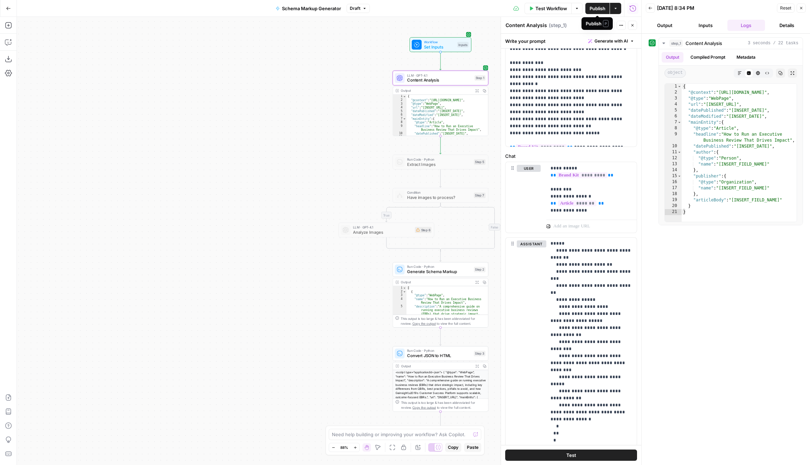
click at [598, 10] on span "Publish" at bounding box center [597, 8] width 16 height 7
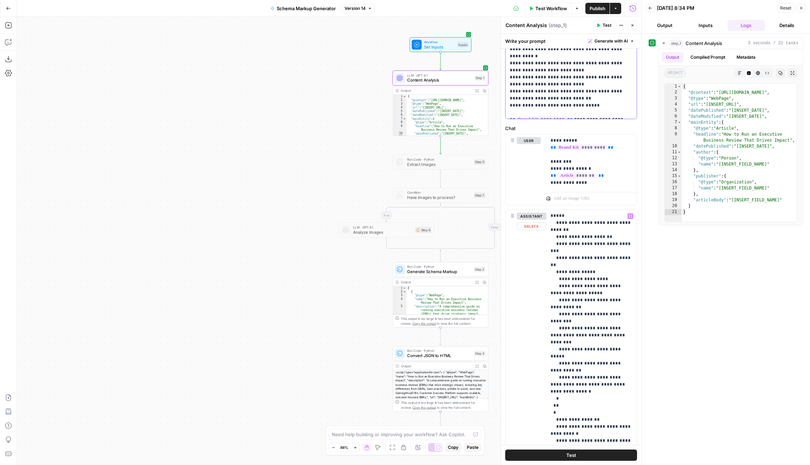
scroll to position [282, 0]
drag, startPoint x: 599, startPoint y: 355, endPoint x: 553, endPoint y: 354, distance: 46.1
click at [553, 354] on p "**********" at bounding box center [591, 338] width 82 height 309
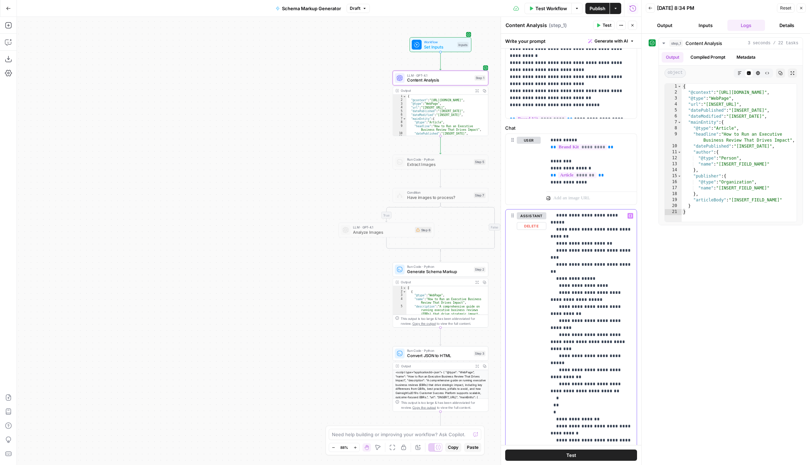
click at [632, 215] on button "Variables Menu" at bounding box center [630, 216] width 6 height 6
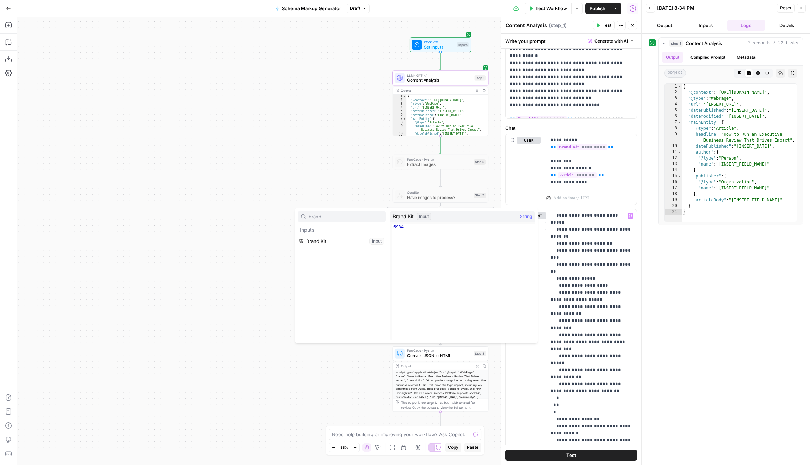
type input "brand"
click at [594, 275] on p "**********" at bounding box center [591, 342] width 82 height 302
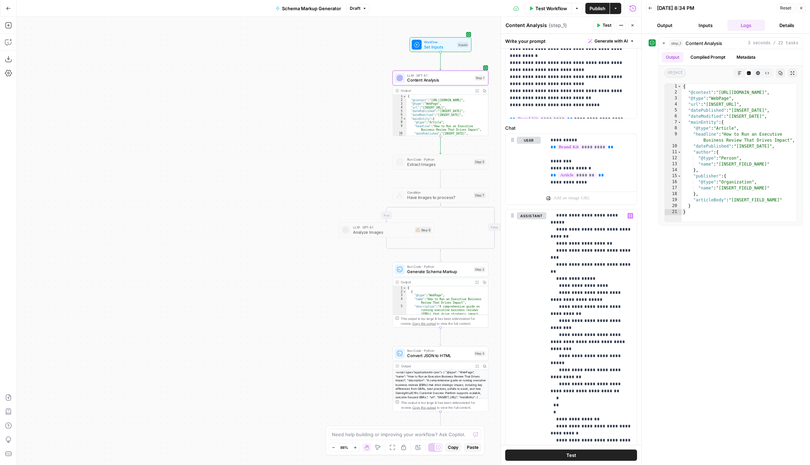
click at [542, 7] on span "Test Workflow" at bounding box center [551, 8] width 32 height 7
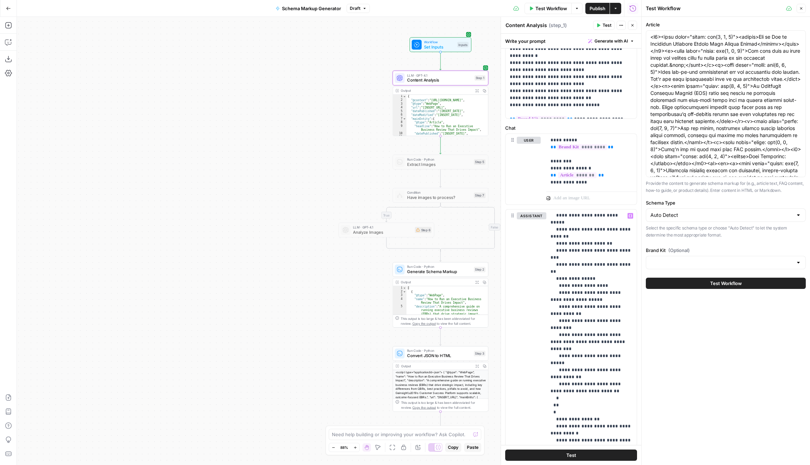
type input "Gainsight"
click at [602, 355] on p "**********" at bounding box center [591, 342] width 82 height 302
click at [631, 213] on button "Variables Menu" at bounding box center [630, 216] width 6 height 6
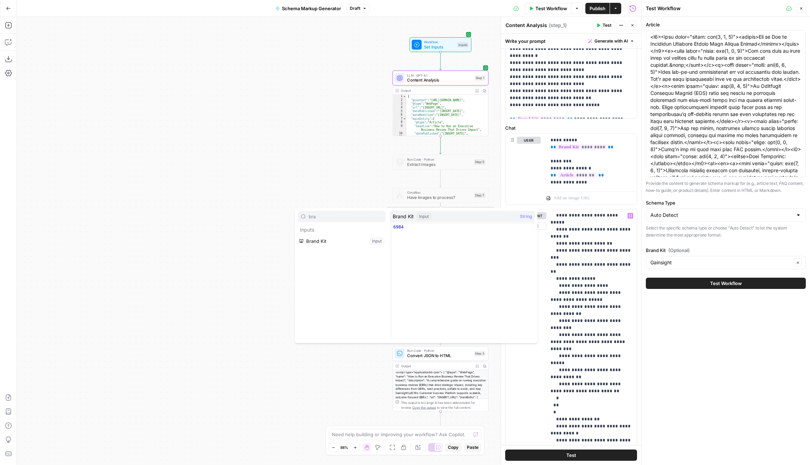
type input "bra"
click at [377, 243] on button "Select variable Brand Kit" at bounding box center [342, 240] width 88 height 11
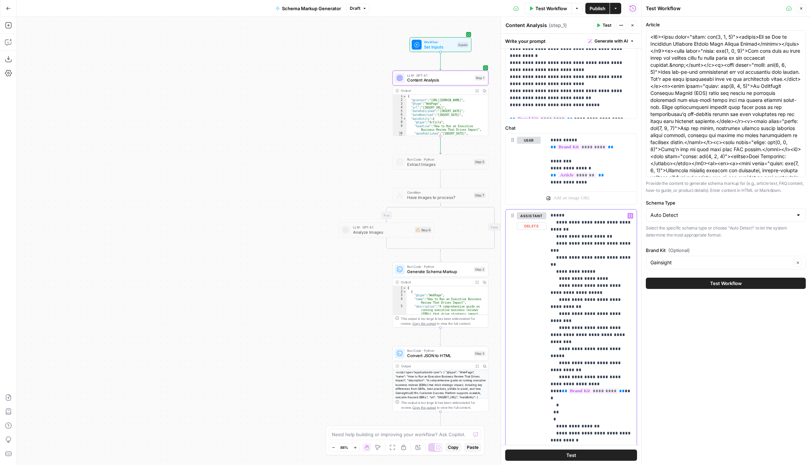
click at [550, 358] on p "**********" at bounding box center [591, 338] width 82 height 309
click at [625, 355] on p "**********" at bounding box center [591, 338] width 82 height 309
click at [596, 388] on span "*********" at bounding box center [593, 391] width 51 height 6
click at [600, 388] on span "*********" at bounding box center [593, 391] width 51 height 6
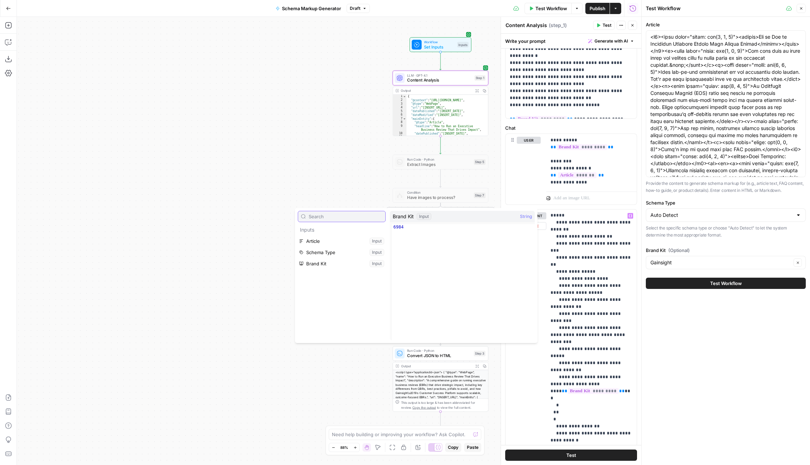
type input "_"
click at [601, 388] on span "*********" at bounding box center [593, 391] width 51 height 6
click at [619, 389] on span "**" at bounding box center [622, 391] width 6 height 5
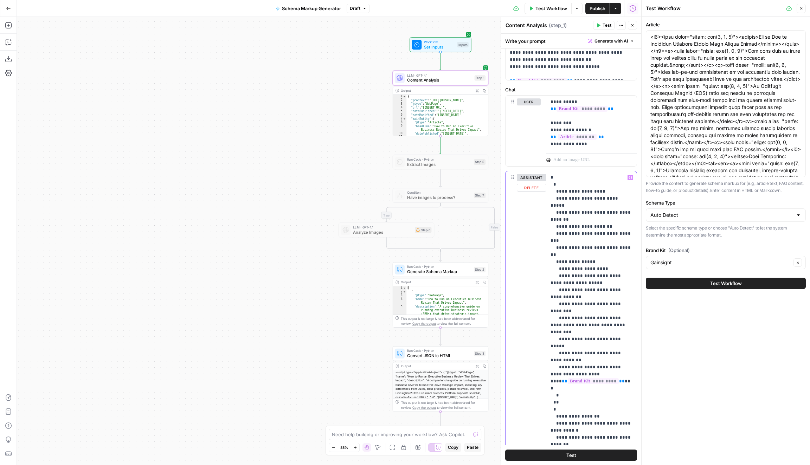
scroll to position [1, 0]
drag, startPoint x: 599, startPoint y: 323, endPoint x: 550, endPoint y: 322, distance: 48.9
click at [550, 322] on p "**********" at bounding box center [591, 327] width 82 height 309
click at [628, 177] on button "Variables Menu" at bounding box center [630, 178] width 6 height 6
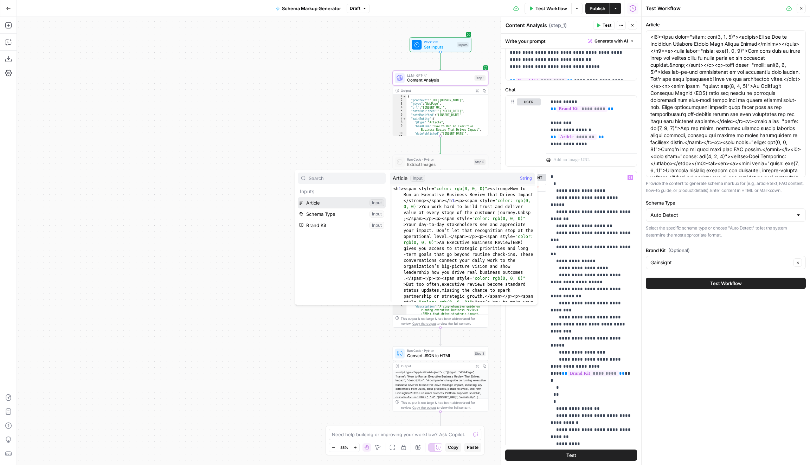
click at [350, 202] on button "Select variable Article" at bounding box center [342, 202] width 88 height 11
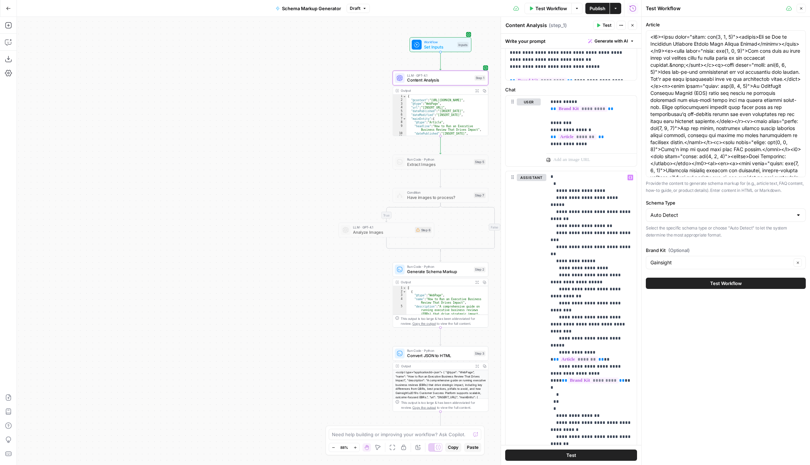
click at [547, 10] on span "Test Workflow" at bounding box center [551, 8] width 32 height 7
click at [737, 280] on span "Test Workflow" at bounding box center [726, 283] width 32 height 7
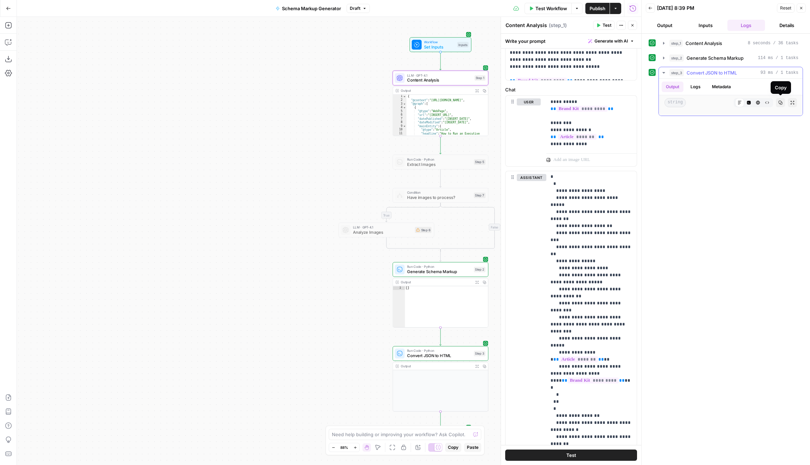
click at [783, 103] on button "Copy" at bounding box center [780, 102] width 9 height 9
click at [578, 454] on button "Test" at bounding box center [571, 455] width 132 height 11
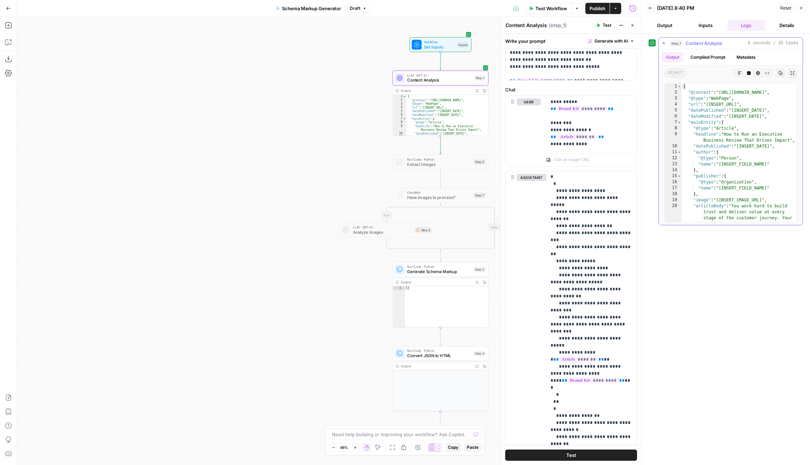
click at [778, 75] on button "Copy" at bounding box center [780, 73] width 9 height 9
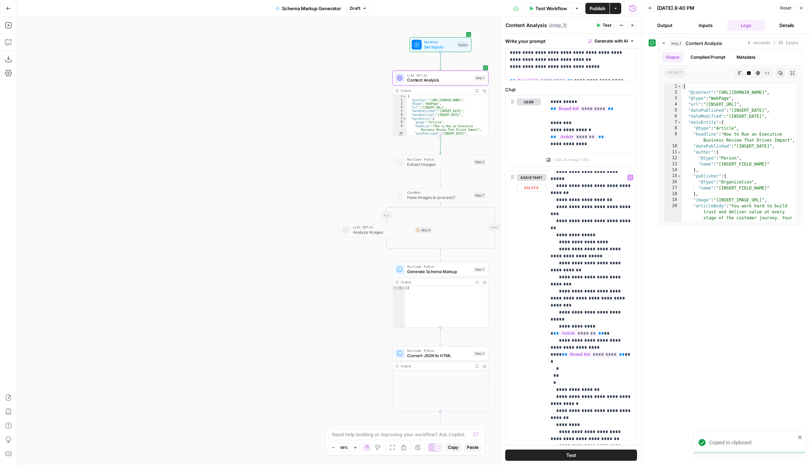
scroll to position [27, 0]
click at [602, 351] on span "*********" at bounding box center [593, 354] width 51 height 6
drag, startPoint x: 606, startPoint y: 318, endPoint x: 553, endPoint y: 318, distance: 52.4
click at [553, 318] on p "**********" at bounding box center [591, 301] width 82 height 309
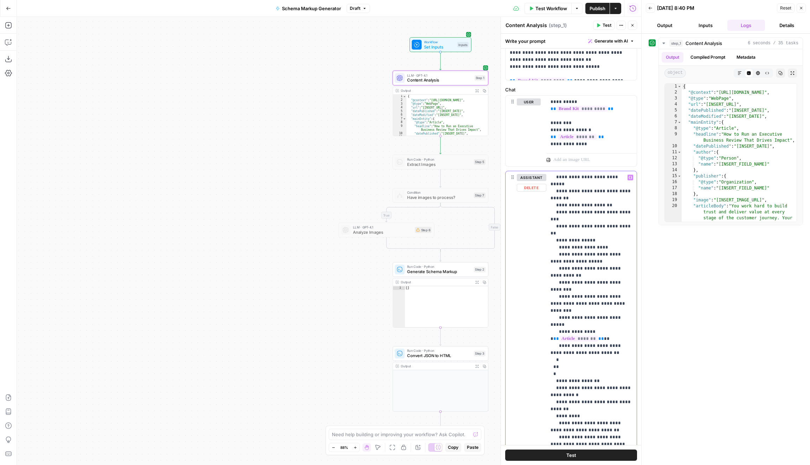
click at [630, 176] on icon "button" at bounding box center [630, 178] width 4 height 4
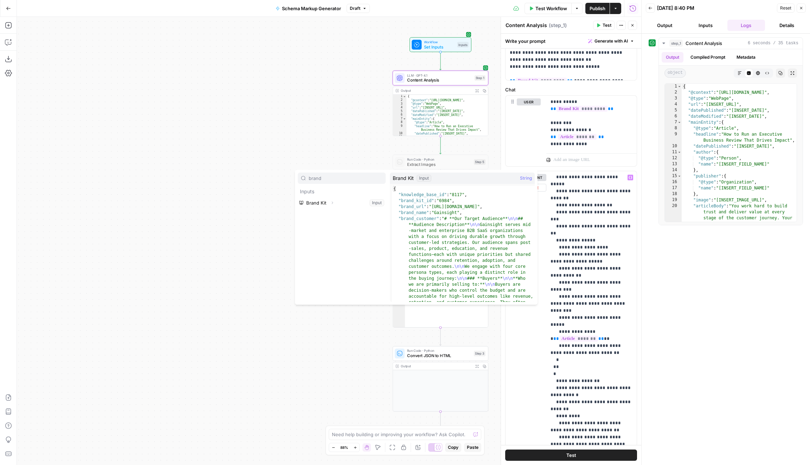
type input "brand"
click at [334, 201] on icon "button" at bounding box center [332, 203] width 4 height 4
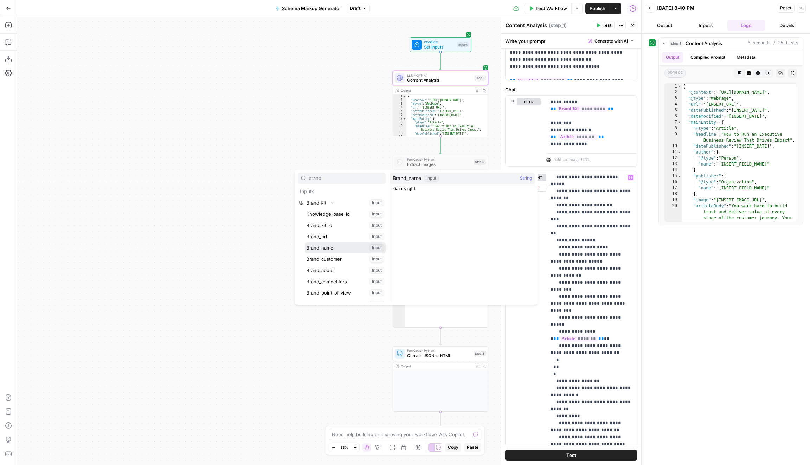
click at [337, 245] on button "Select variable Brand_name" at bounding box center [345, 247] width 81 height 11
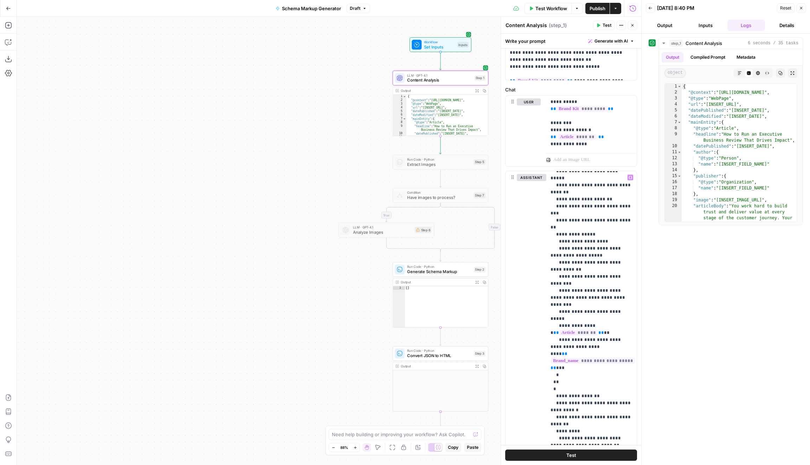
click at [546, 453] on button "Test" at bounding box center [571, 455] width 132 height 11
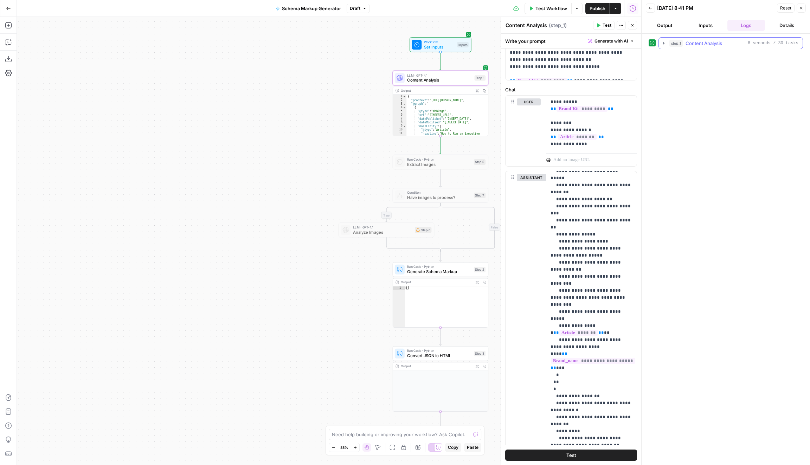
click at [662, 42] on icon "button" at bounding box center [664, 43] width 6 height 6
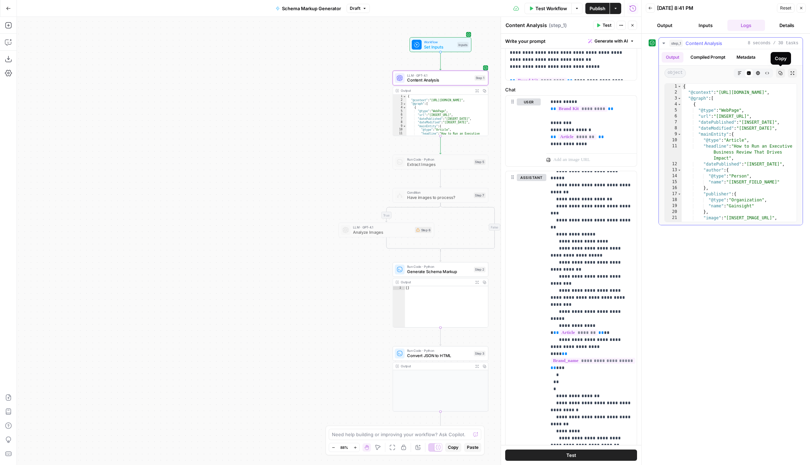
click at [783, 73] on button "Copy" at bounding box center [780, 73] width 9 height 9
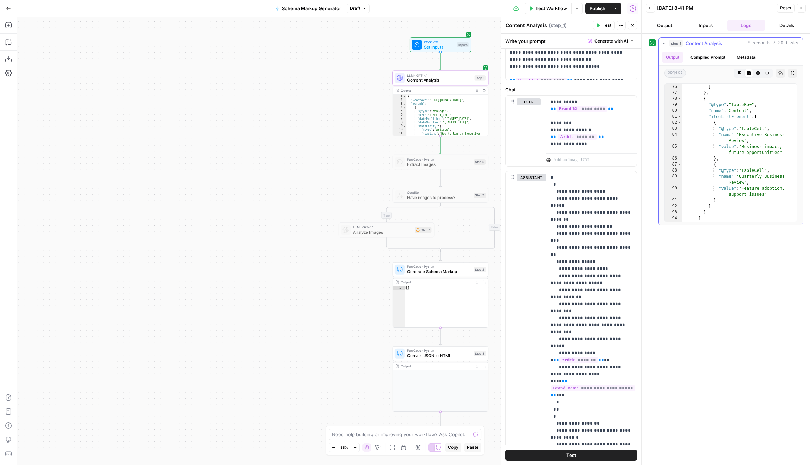
scroll to position [680, 0]
click at [597, 7] on span "Publish" at bounding box center [597, 8] width 16 height 7
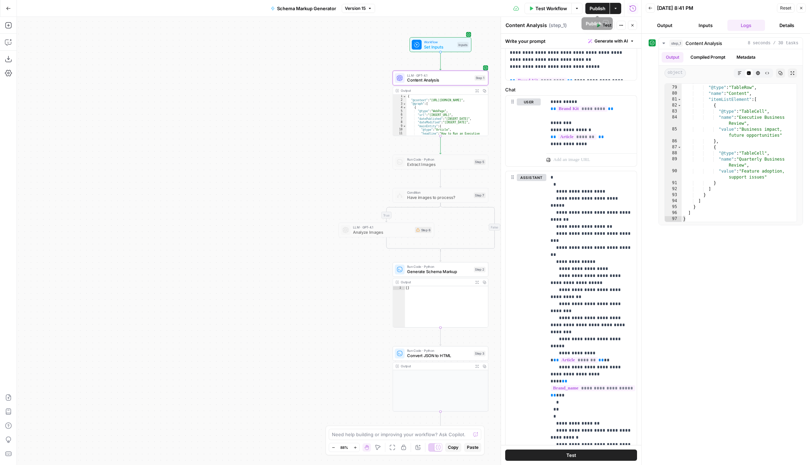
click at [545, 9] on span "Test Workflow" at bounding box center [551, 8] width 32 height 7
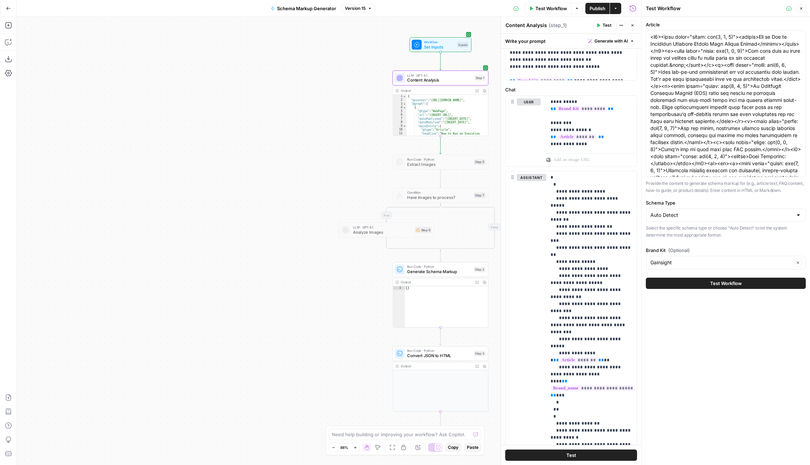
click at [727, 285] on span "Test Workflow" at bounding box center [726, 283] width 32 height 7
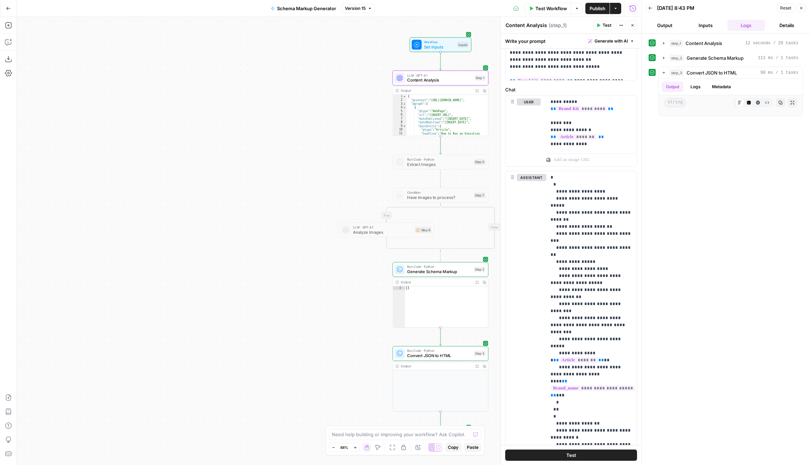
type textarea "**"
click at [429, 310] on div "[ ]" at bounding box center [447, 310] width 84 height 49
click at [445, 78] on span "Content Analysis" at bounding box center [439, 80] width 65 height 6
click at [659, 56] on button "step_2 Generate Schema Markup 111 ms / 1 tasks" at bounding box center [731, 57] width 144 height 11
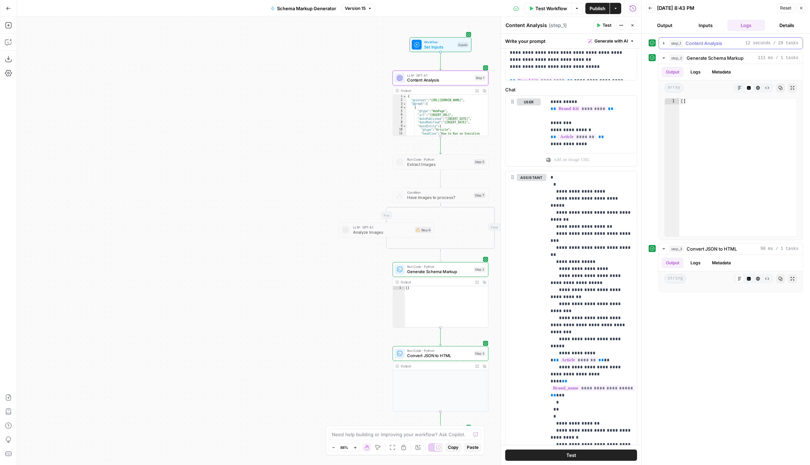
click at [659, 40] on button "step_1 Content Analysis 12 seconds / 29 tasks" at bounding box center [731, 43] width 144 height 11
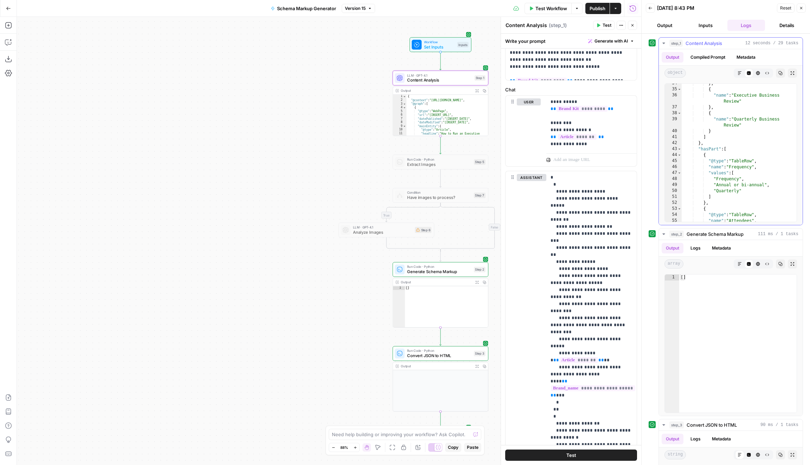
scroll to position [549, 0]
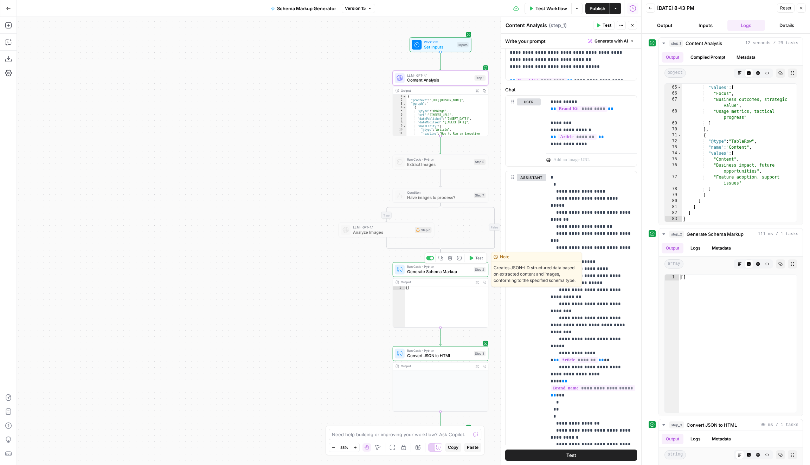
click at [446, 270] on span "Generate Schema Markup" at bounding box center [439, 272] width 64 height 6
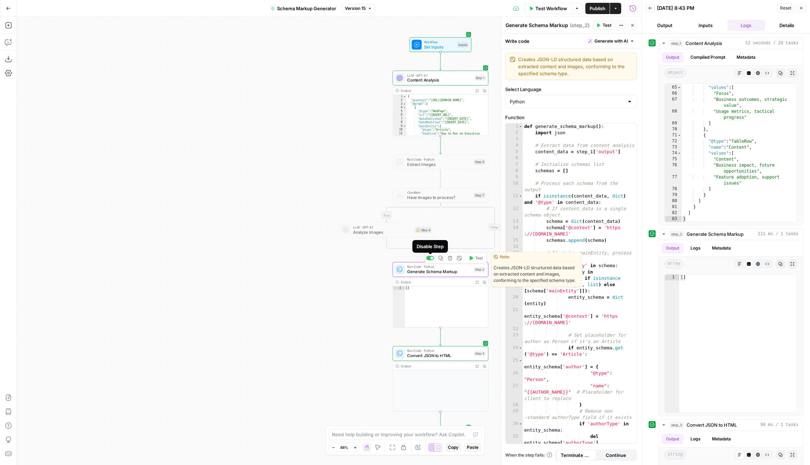
click at [432, 258] on div at bounding box center [431, 258] width 3 height 3
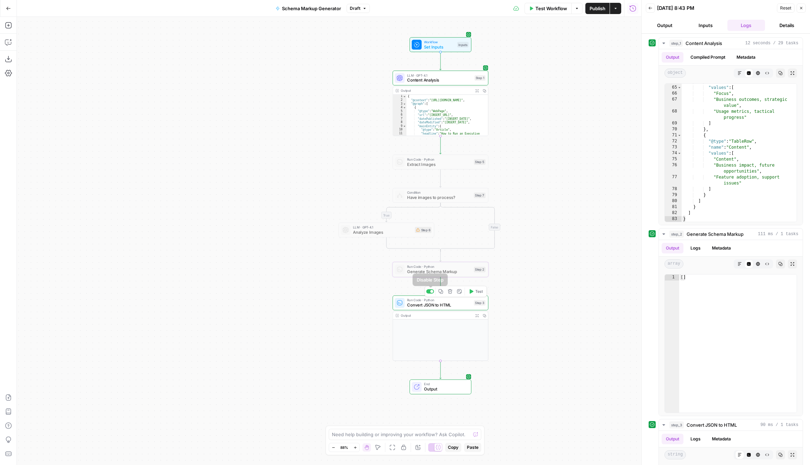
click at [430, 292] on div at bounding box center [430, 291] width 8 height 4
click at [548, 10] on span "Test Workflow" at bounding box center [551, 8] width 32 height 7
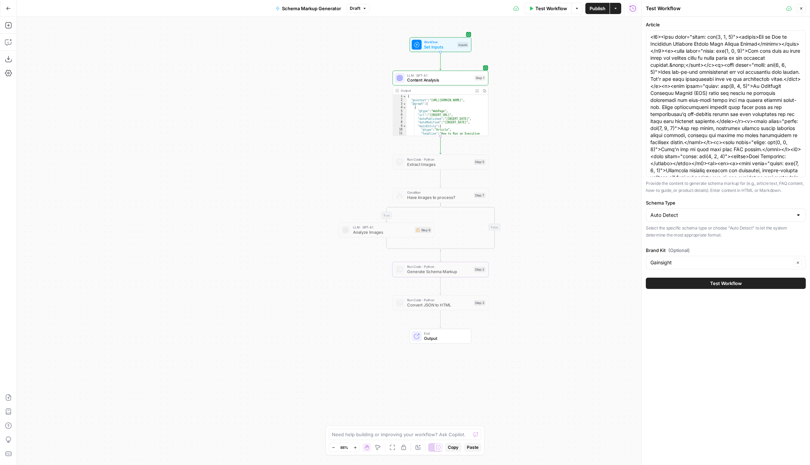
click at [728, 274] on div "Test Workflow" at bounding box center [726, 283] width 160 height 20
click at [728, 278] on button "Test Workflow" at bounding box center [726, 283] width 160 height 11
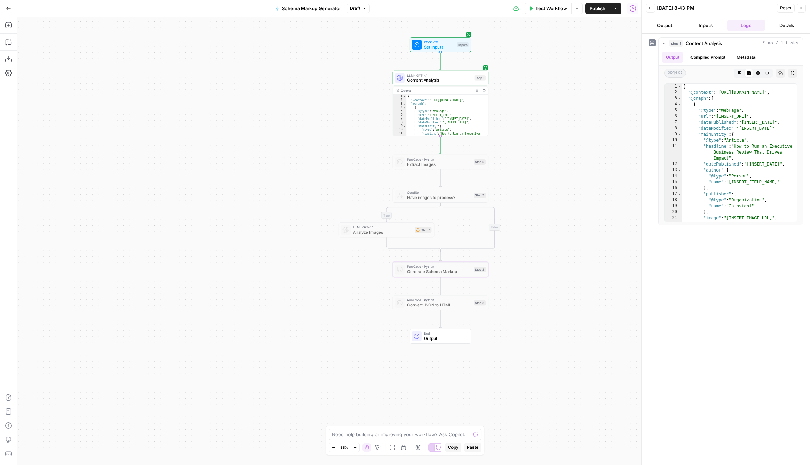
click at [457, 336] on span "Output" at bounding box center [445, 338] width 42 height 6
click at [596, 7] on span "Publish" at bounding box center [597, 8] width 16 height 7
click at [450, 78] on span "Content Analysis" at bounding box center [439, 80] width 65 height 6
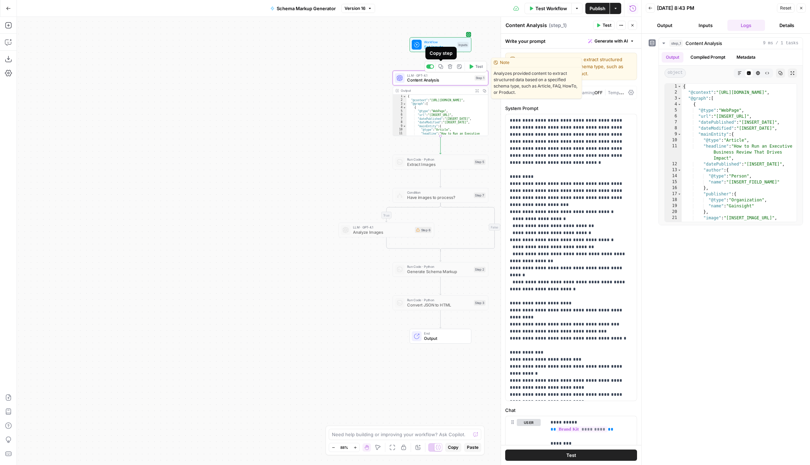
click at [441, 67] on icon "button" at bounding box center [440, 66] width 5 height 5
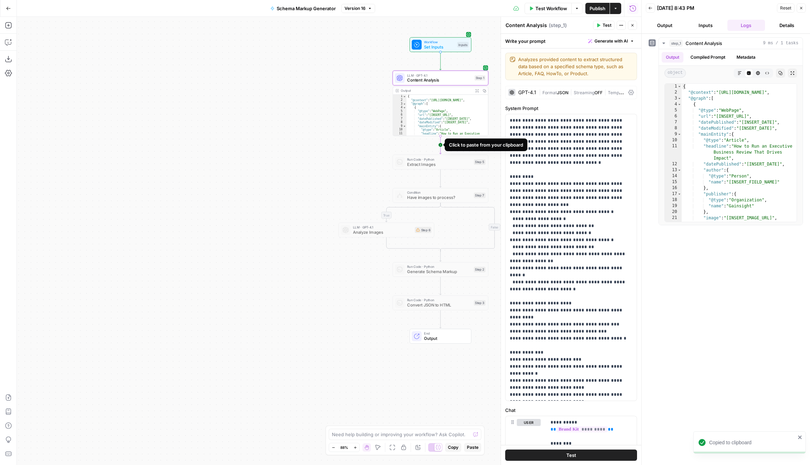
click at [441, 144] on icon "Edge from step_1 to step_5" at bounding box center [440, 145] width 2 height 18
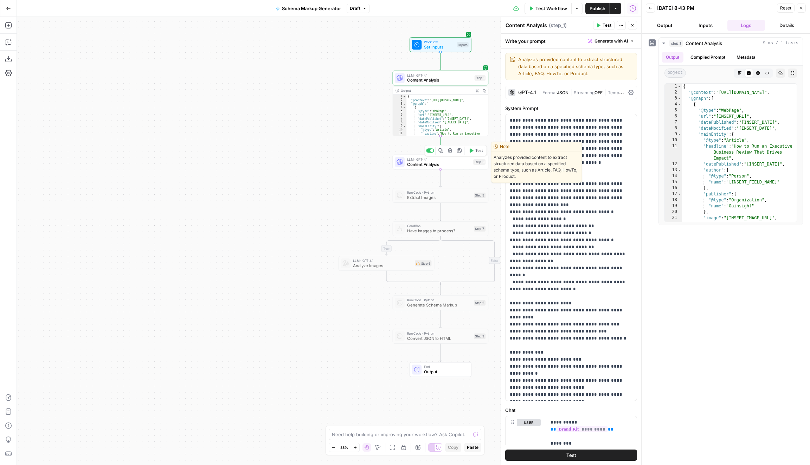
click at [442, 164] on span "Content Analysis" at bounding box center [439, 164] width 64 height 6
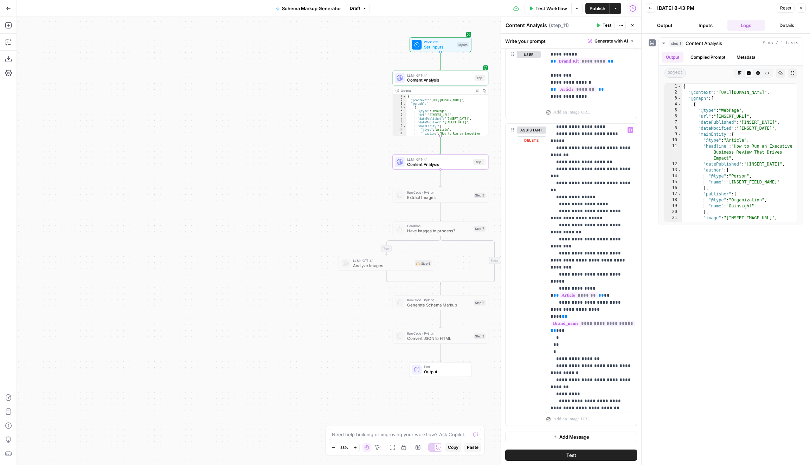
scroll to position [35, 0]
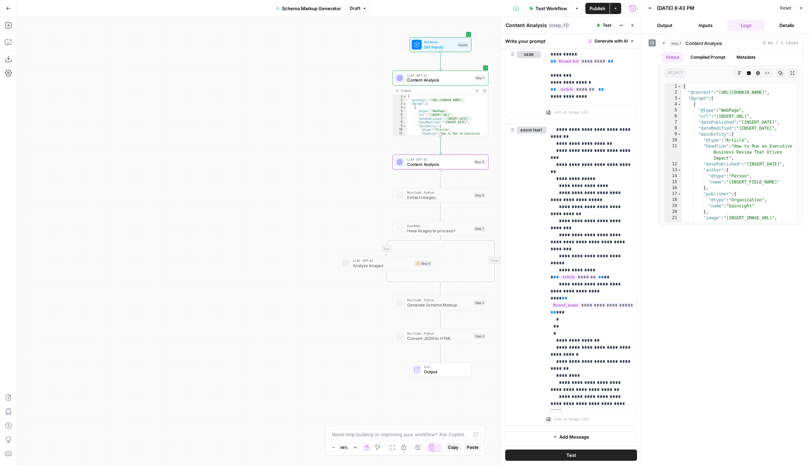
click at [586, 437] on span "Add Message" at bounding box center [574, 436] width 30 height 7
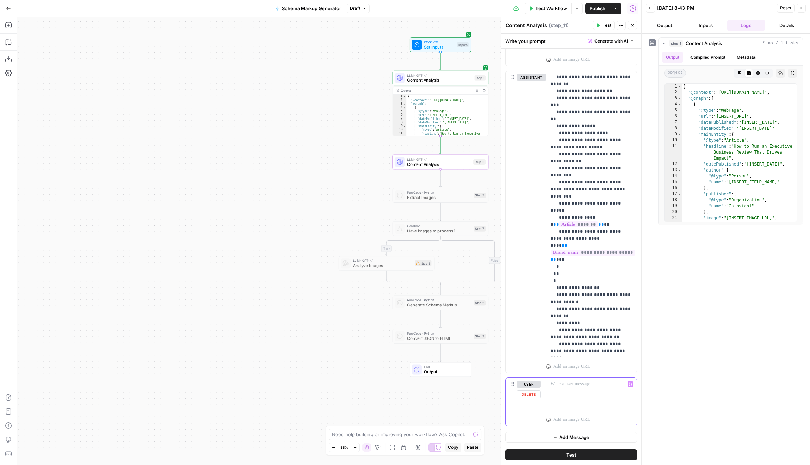
click at [570, 392] on div at bounding box center [591, 394] width 90 height 32
click at [631, 384] on icon "button" at bounding box center [630, 384] width 4 height 4
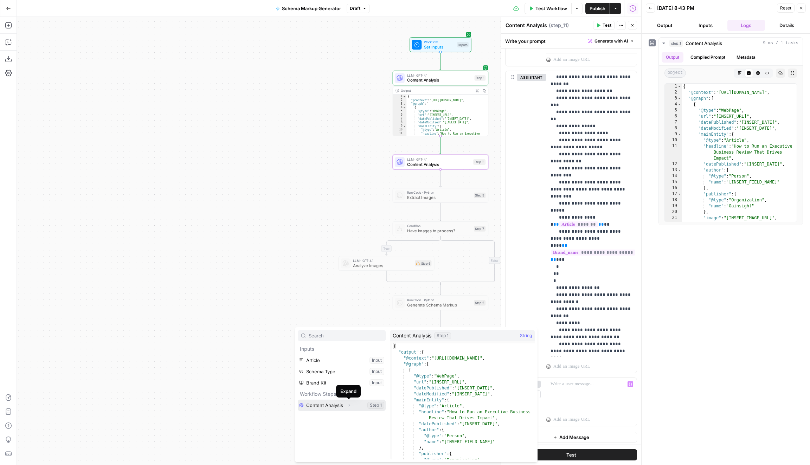
click at [347, 404] on icon "button" at bounding box center [349, 405] width 4 height 4
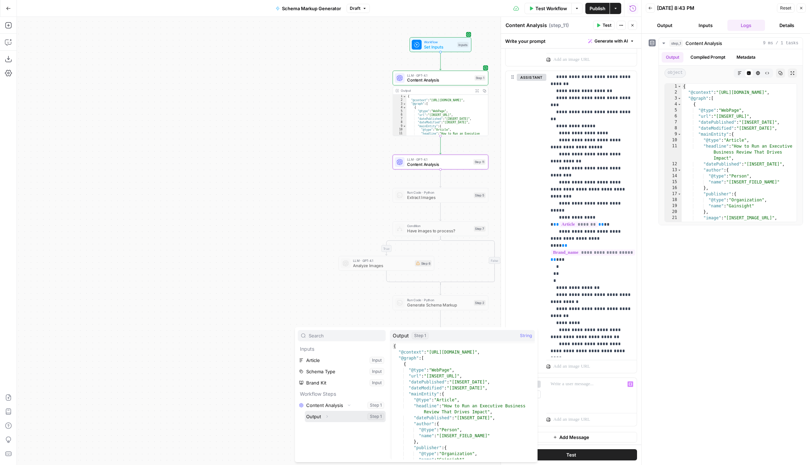
click at [329, 413] on button "Expand" at bounding box center [326, 416] width 9 height 9
click at [328, 417] on icon "button" at bounding box center [327, 416] width 4 height 4
click at [313, 417] on button "Select variable Output" at bounding box center [345, 416] width 81 height 11
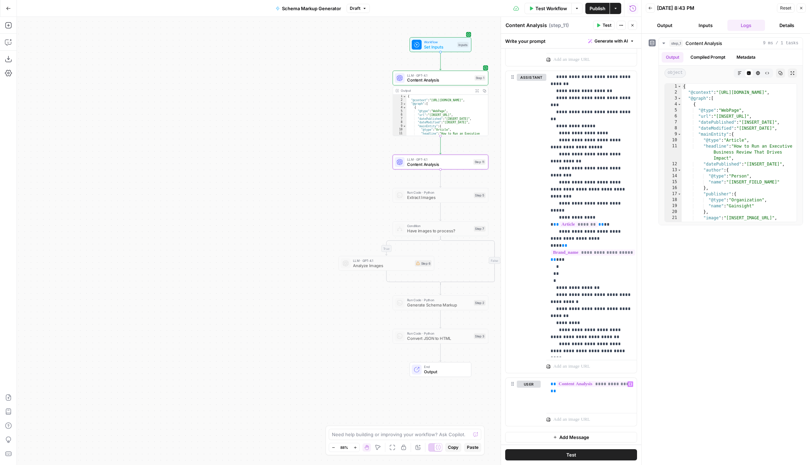
click at [582, 434] on span "Add Message" at bounding box center [574, 437] width 30 height 7
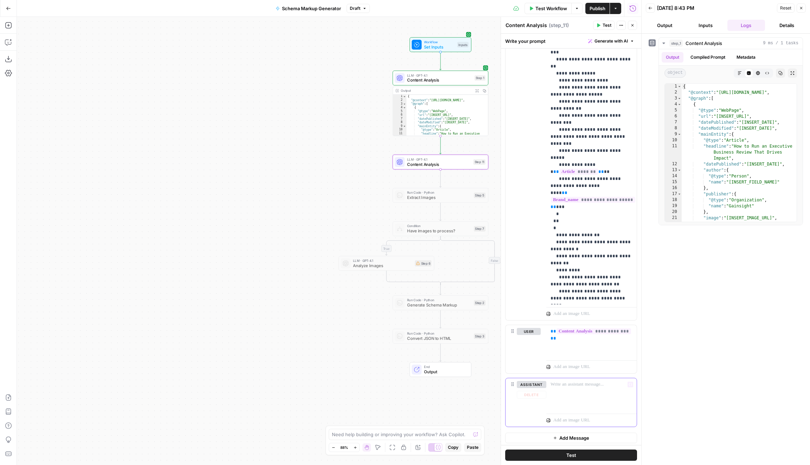
click at [588, 391] on div at bounding box center [591, 394] width 90 height 32
click at [584, 392] on p "**********" at bounding box center [591, 388] width 82 height 14
click at [611, 391] on p "**********" at bounding box center [591, 388] width 82 height 14
click at [587, 391] on p "**********" at bounding box center [591, 388] width 82 height 14
click at [621, 394] on div "**********" at bounding box center [591, 394] width 90 height 32
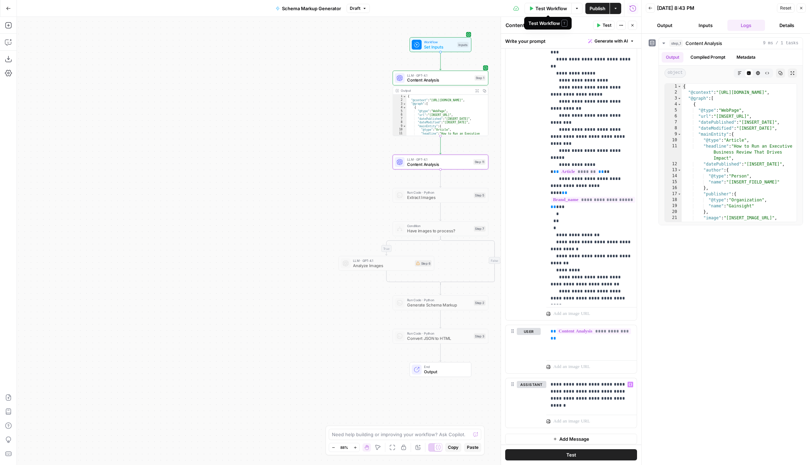
click at [551, 9] on span "Test Workflow" at bounding box center [551, 8] width 32 height 7
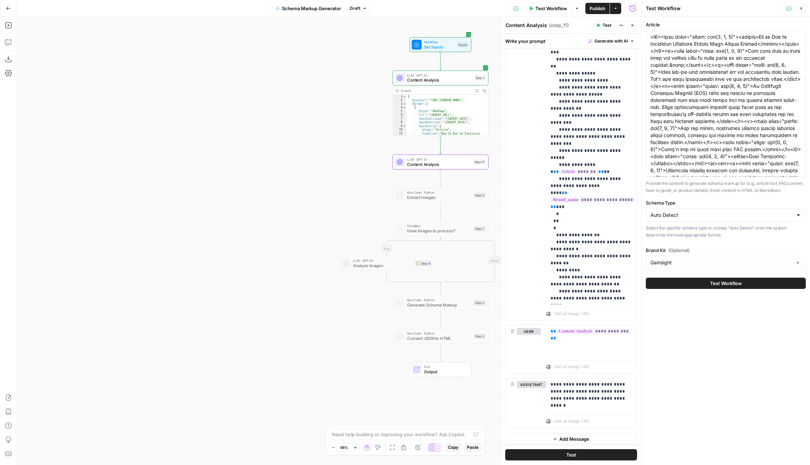
click at [750, 284] on button "Test Workflow" at bounding box center [726, 283] width 160 height 11
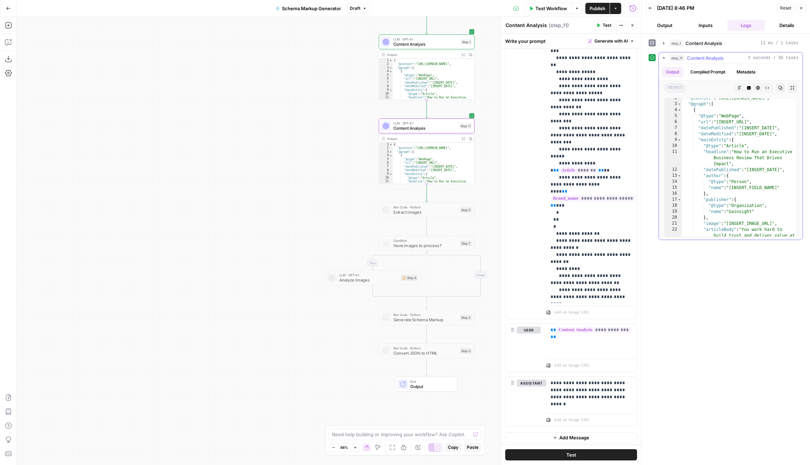
scroll to position [8, 0]
click at [781, 88] on icon "button" at bounding box center [780, 88] width 4 height 4
click at [588, 9] on button "Publish" at bounding box center [597, 8] width 24 height 11
click at [248, 339] on div "true false Workflow Set Inputs Inputs LLM · GPT-4.1 Content Analysis Step 1 Out…" at bounding box center [329, 241] width 624 height 448
click at [7, 38] on button "Copilot" at bounding box center [8, 42] width 11 height 11
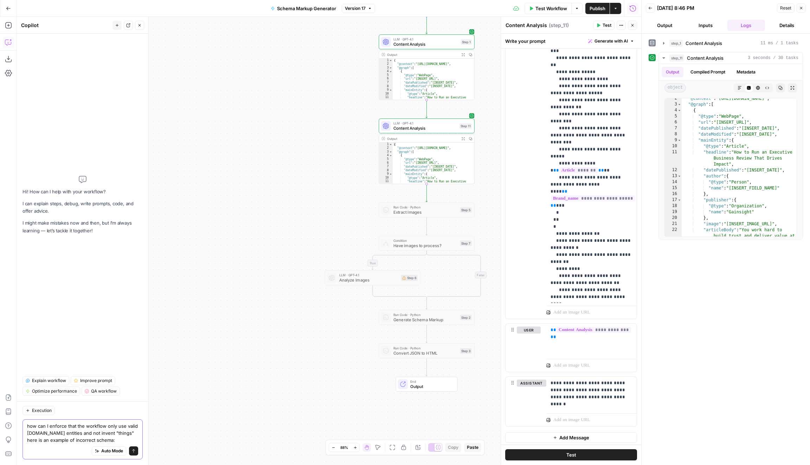
paste textarea "First Watch, 140 N Orlando Ave, Winter Park, FL 32789"
type textarea "how can I enforce that the workflow only use valid schema.org entities and not …"
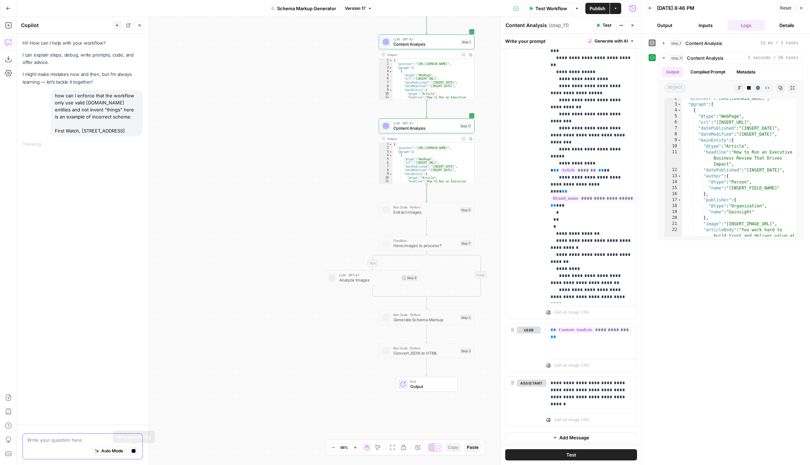
click at [132, 448] on button "Stop generating" at bounding box center [133, 450] width 9 height 9
drag, startPoint x: 93, startPoint y: 117, endPoint x: 53, endPoint y: 91, distance: 48.4
click at [53, 91] on div "how can I enforce that the workflow only use valid schema.org entities and not …" at bounding box center [97, 113] width 92 height 46
copy div "how can I enforce that the workflow only use valid schema.org entities and not …"
click at [65, 443] on textarea at bounding box center [82, 440] width 111 height 7
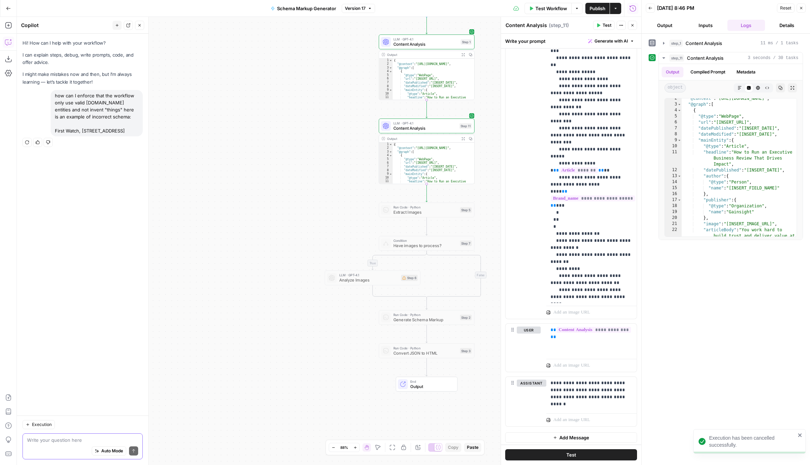
paste textarea "how can I enforce that the workflow only use valid schema.org entities and not …"
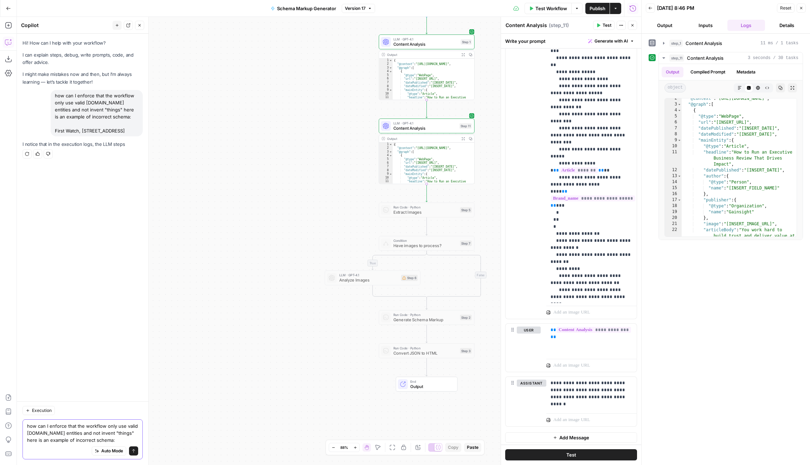
click at [108, 440] on textarea "how can I enforce that the workflow only use valid schema.org entities and not …" at bounding box center [82, 432] width 111 height 21
paste textarea "Table 15 ERRORS 0 WARNINGS expand_less @type Table name EBR vs. QBR at a Glance…"
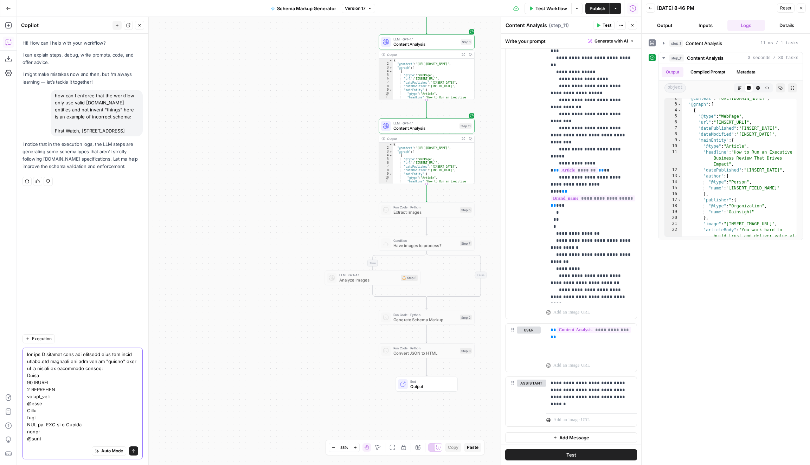
scroll to position [636, 0]
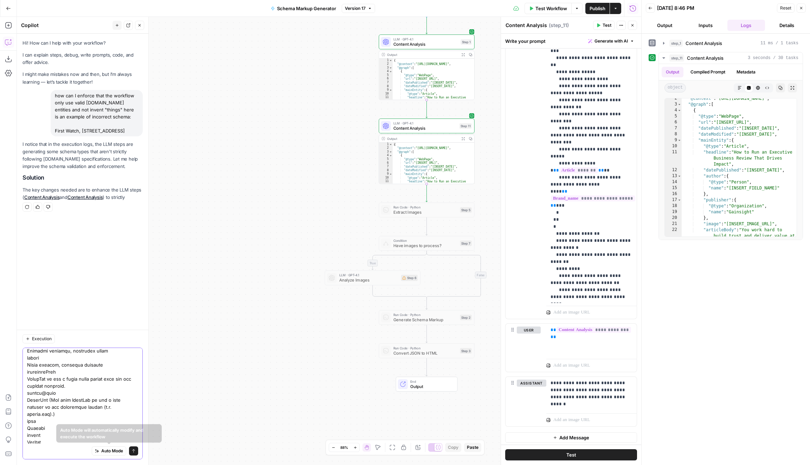
type textarea "how can I enforce that the workflow only use valid schema.org entities and not …"
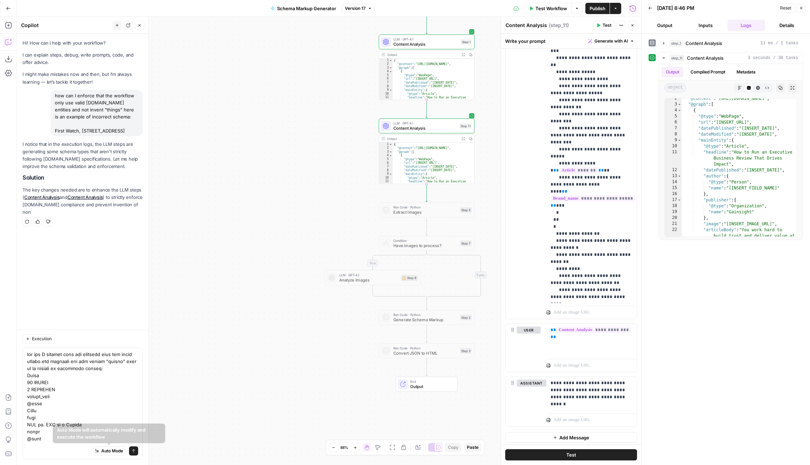
click at [134, 451] on icon "submit" at bounding box center [133, 451] width 4 height 4
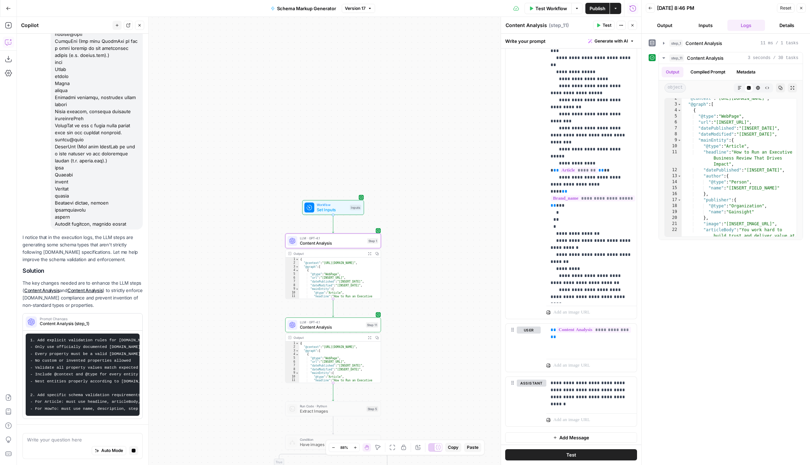
click at [103, 319] on span "Prompt Changes" at bounding box center [88, 319] width 96 height 4
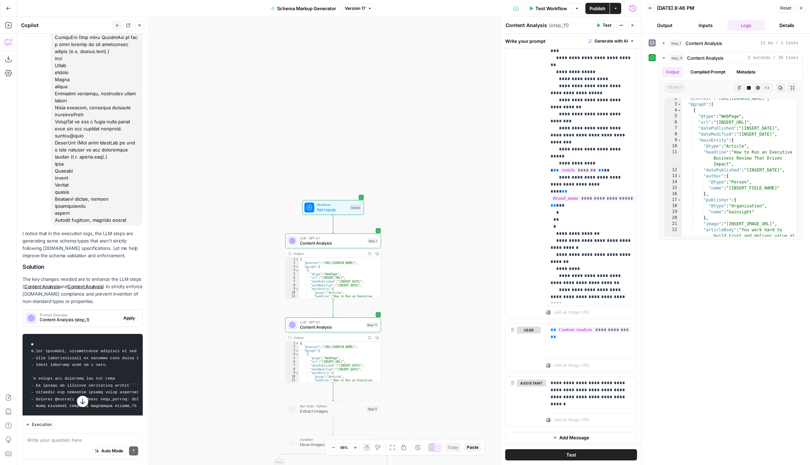
scroll to position [947, 0]
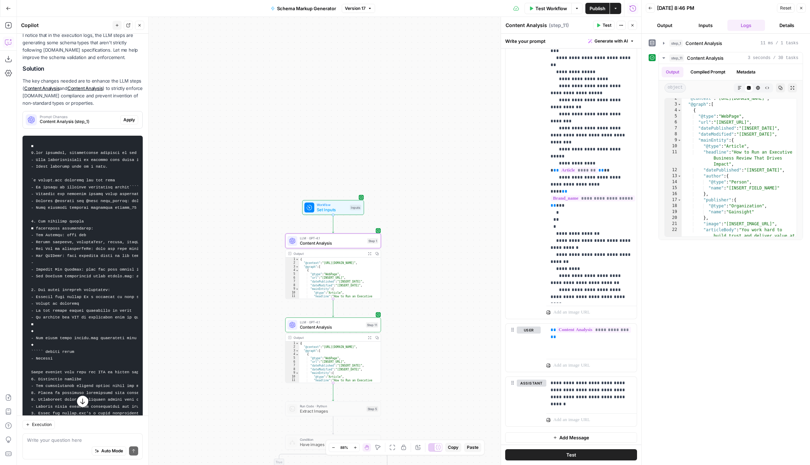
click at [131, 123] on span "Apply" at bounding box center [129, 120] width 12 height 6
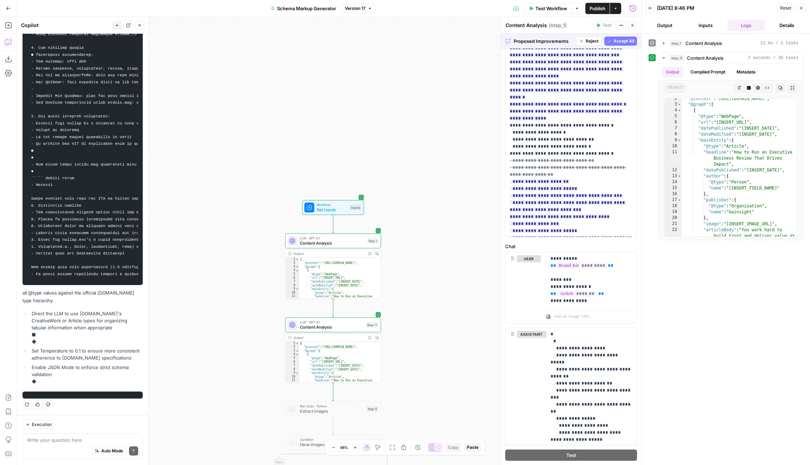
scroll to position [434, 0]
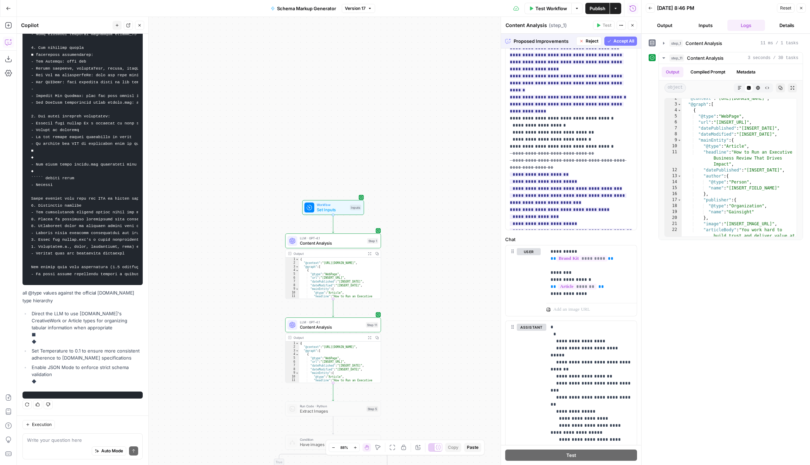
click at [629, 44] on button "Accept All" at bounding box center [620, 41] width 33 height 9
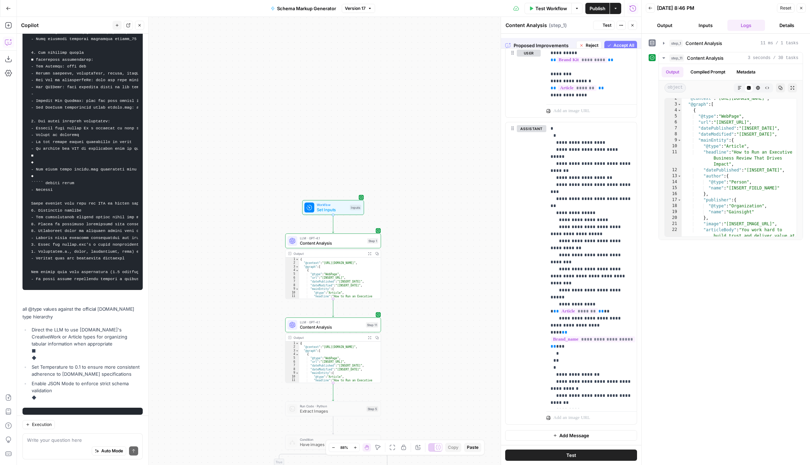
scroll to position [0, 0]
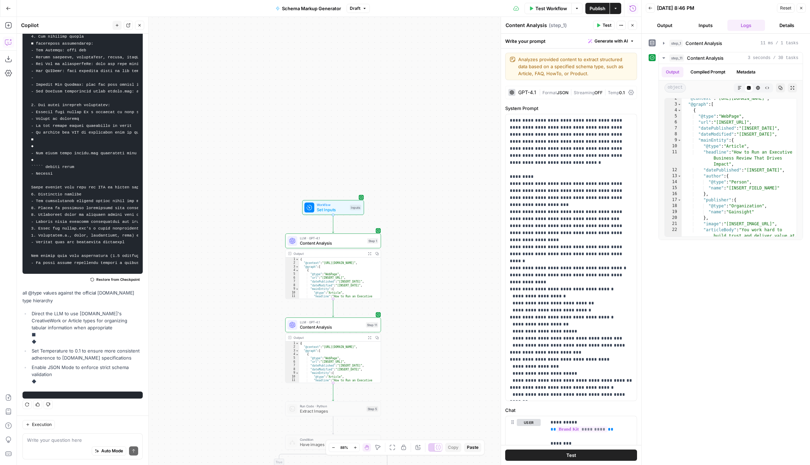
click at [546, 7] on span "Test Workflow" at bounding box center [551, 8] width 32 height 7
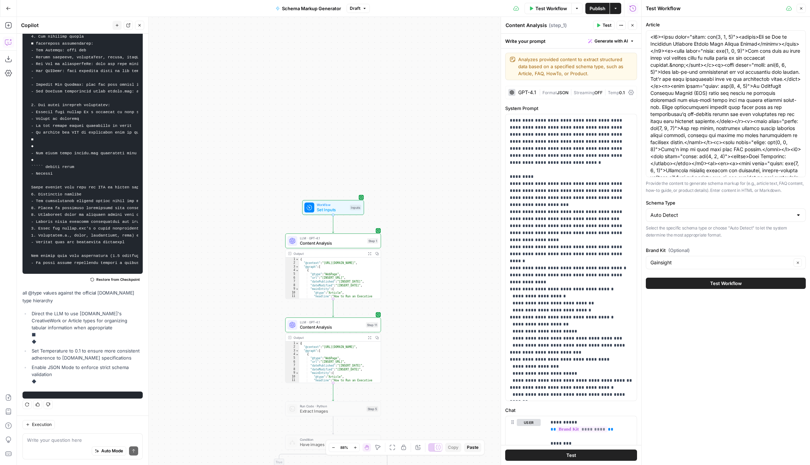
click at [685, 284] on button "Test Workflow" at bounding box center [726, 283] width 160 height 11
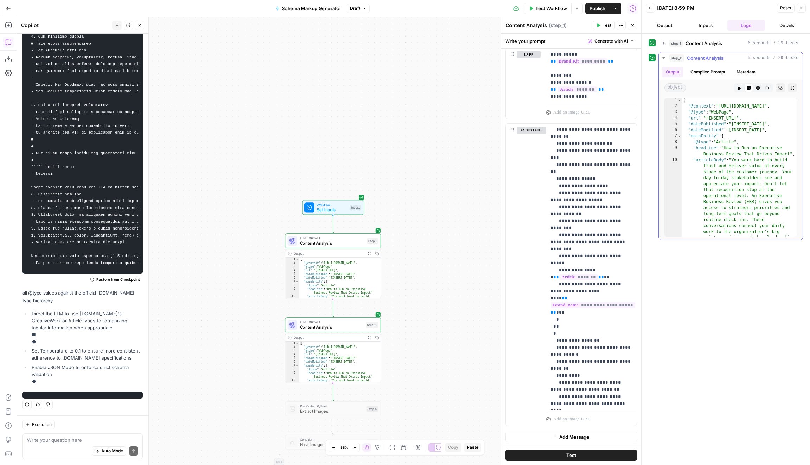
scroll to position [124, 0]
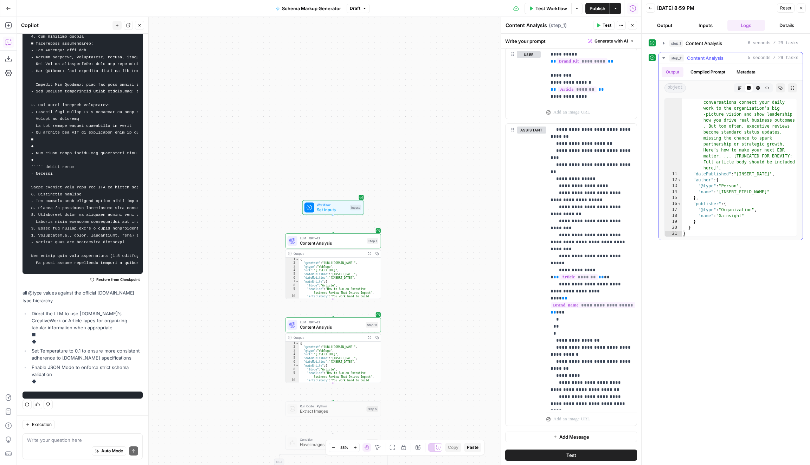
click at [782, 86] on icon "button" at bounding box center [780, 88] width 4 height 4
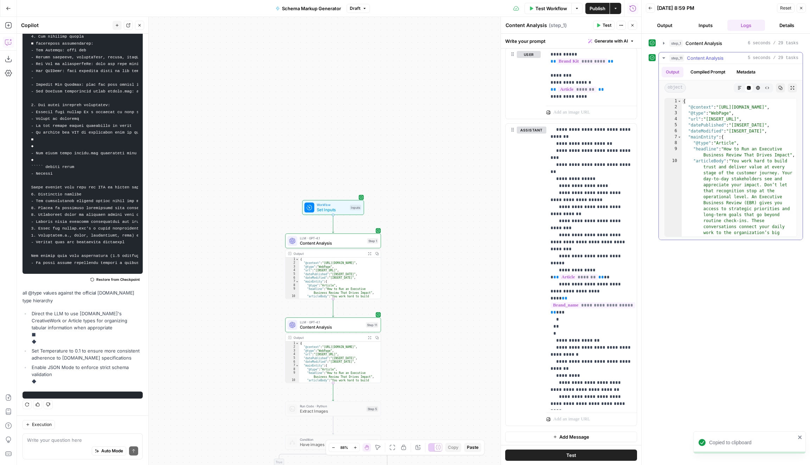
scroll to position [0, 0]
click at [599, 6] on span "Publish" at bounding box center [597, 8] width 16 height 7
click at [591, 7] on span "Publish" at bounding box center [597, 8] width 16 height 7
click at [366, 9] on button "Version 19" at bounding box center [358, 8] width 34 height 9
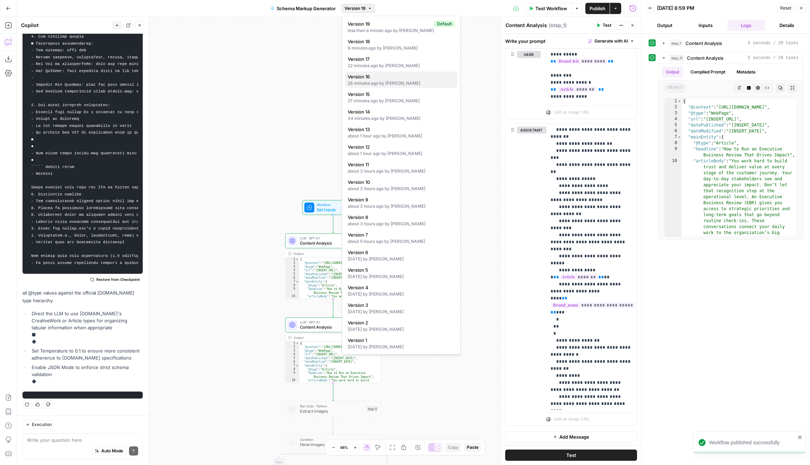
click at [386, 75] on span "Version 16" at bounding box center [400, 76] width 104 height 7
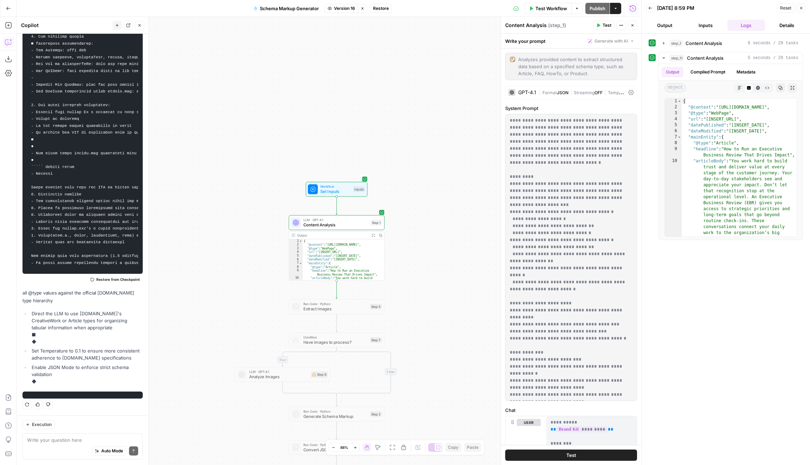
click at [349, 7] on span "Version 16" at bounding box center [344, 8] width 21 height 6
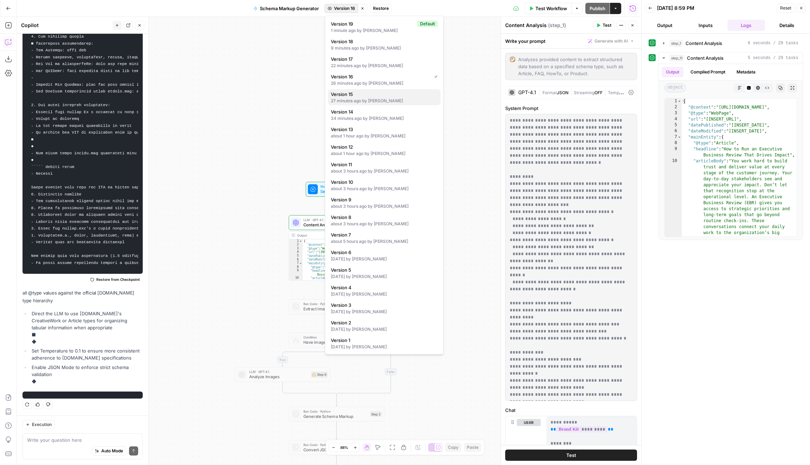
click at [375, 89] on button "Version 15 27 minutes ago by Bella Ranta" at bounding box center [384, 97] width 112 height 16
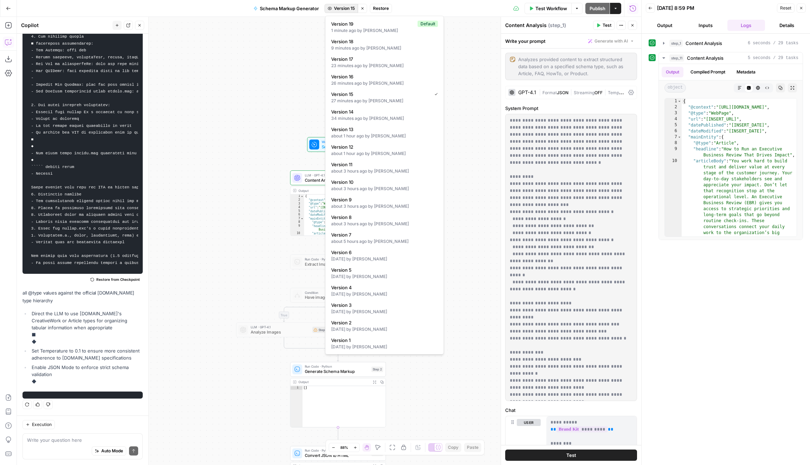
click at [346, 12] on button "Version 15" at bounding box center [340, 8] width 33 height 9
click at [370, 115] on div "34 minutes ago by Bella Ranta" at bounding box center [384, 118] width 107 height 6
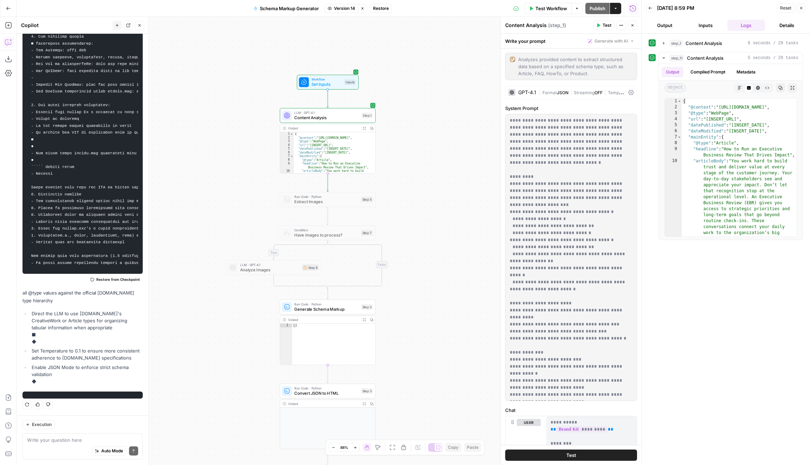
click at [363, 10] on icon "button" at bounding box center [362, 8] width 4 height 4
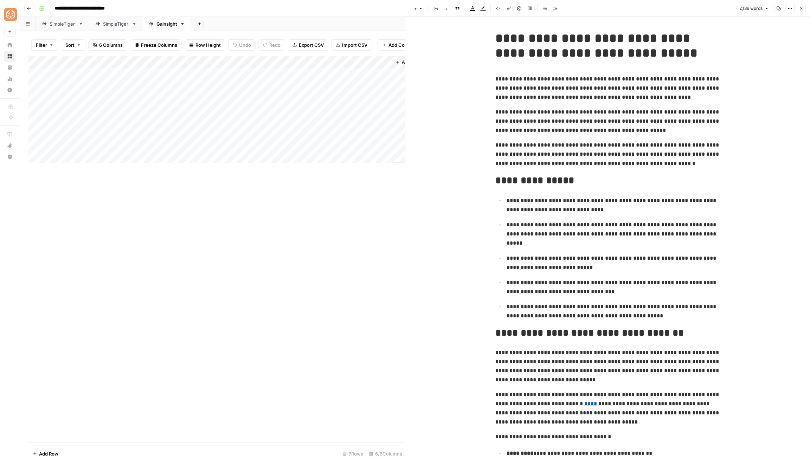
click at [224, 146] on div "Add Column" at bounding box center [216, 109] width 376 height 107
click at [279, 145] on div "Add Column" at bounding box center [216, 109] width 376 height 107
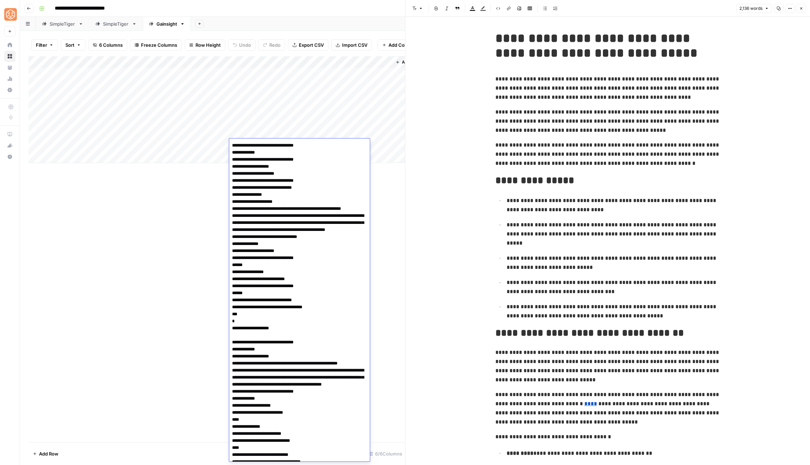
scroll to position [48, 0]
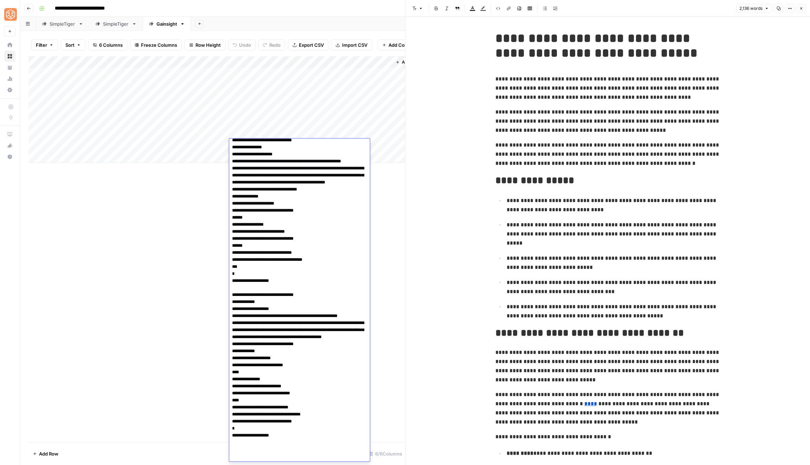
click at [279, 145] on textarea at bounding box center [299, 277] width 141 height 368
click at [322, 290] on textarea at bounding box center [299, 277] width 141 height 368
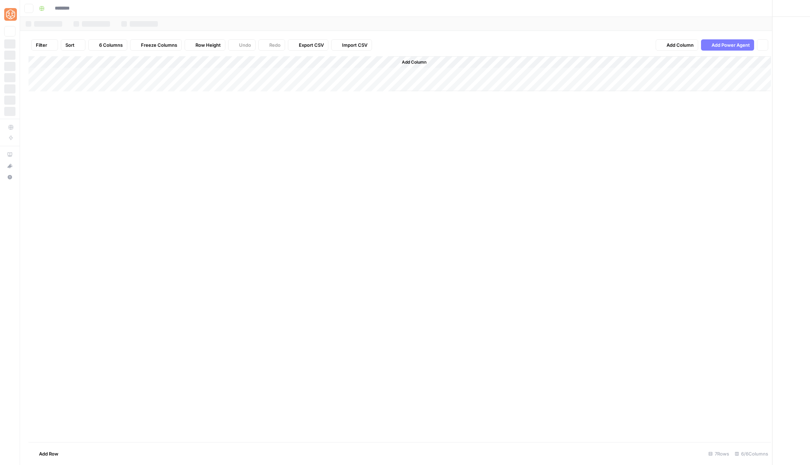
type input "**********"
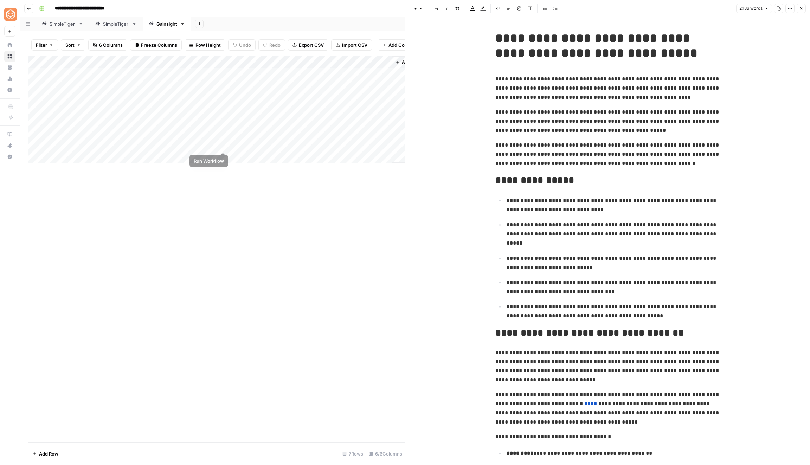
click at [222, 144] on div "Add Column" at bounding box center [216, 109] width 376 height 107
click at [803, 7] on icon "button" at bounding box center [801, 8] width 4 height 4
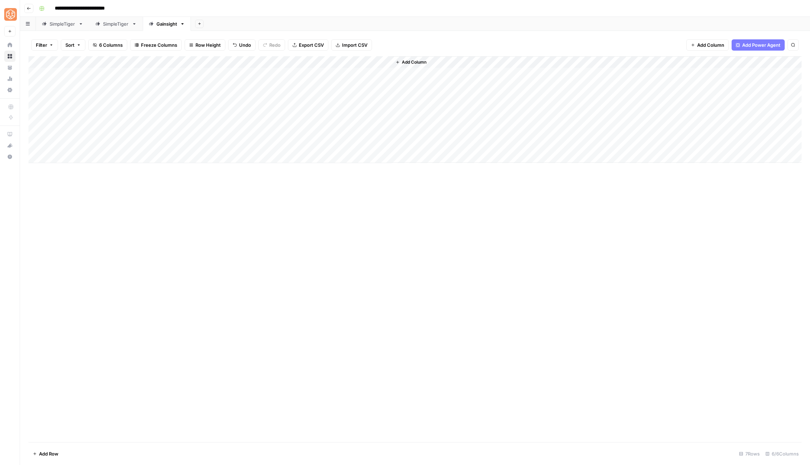
click at [269, 146] on div "Add Column" at bounding box center [414, 109] width 773 height 107
click at [215, 61] on div "Add Column" at bounding box center [414, 109] width 773 height 107
click at [313, 247] on div "Add Column" at bounding box center [414, 249] width 773 height 386
type input "**********"
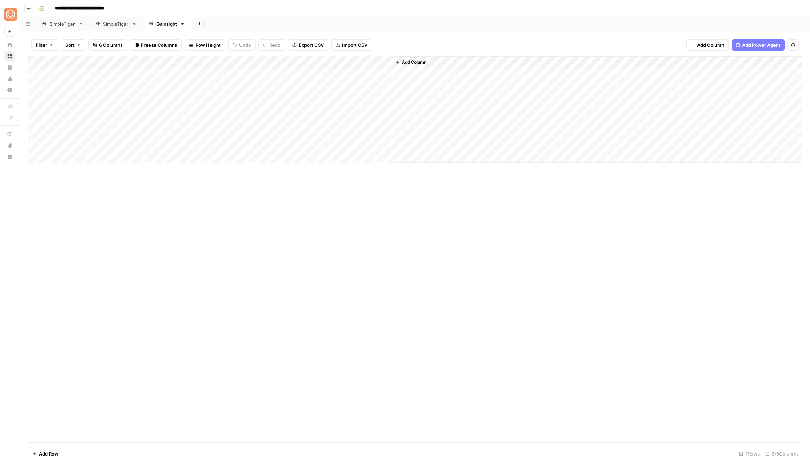
click at [223, 145] on div "Add Column" at bounding box center [414, 109] width 773 height 107
click at [285, 145] on div "Add Column" at bounding box center [414, 109] width 773 height 107
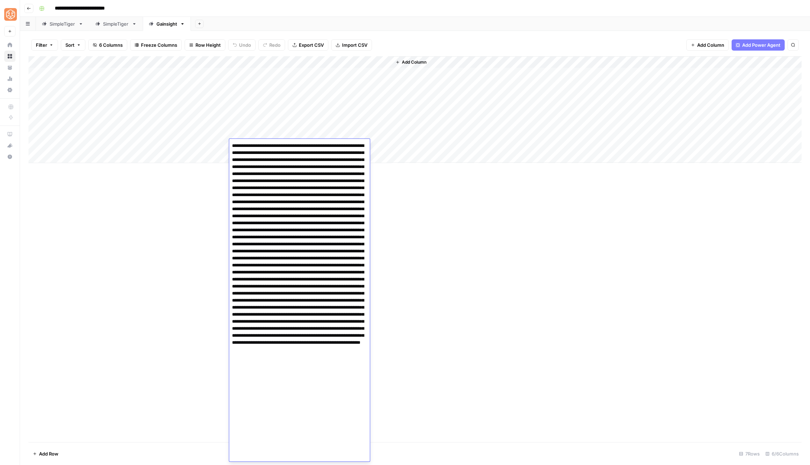
click at [350, 178] on textarea at bounding box center [299, 300] width 141 height 319
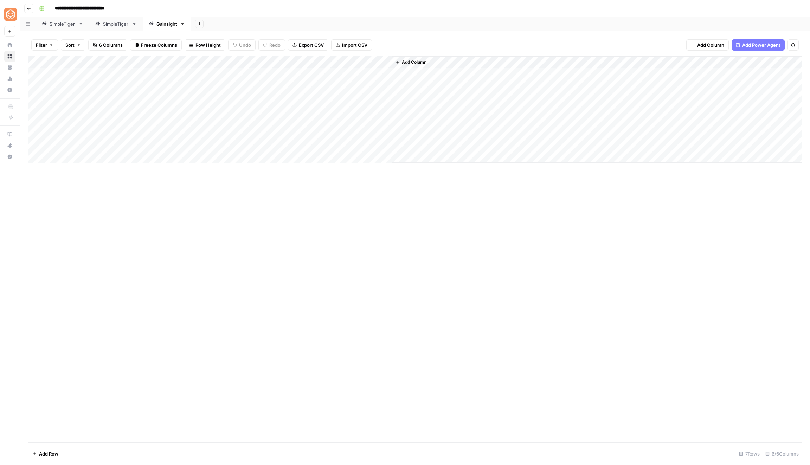
click at [541, 294] on div "Add Column" at bounding box center [414, 249] width 773 height 386
click at [222, 147] on div "Add Column" at bounding box center [414, 109] width 773 height 107
click at [266, 134] on div "Add Column" at bounding box center [414, 109] width 773 height 107
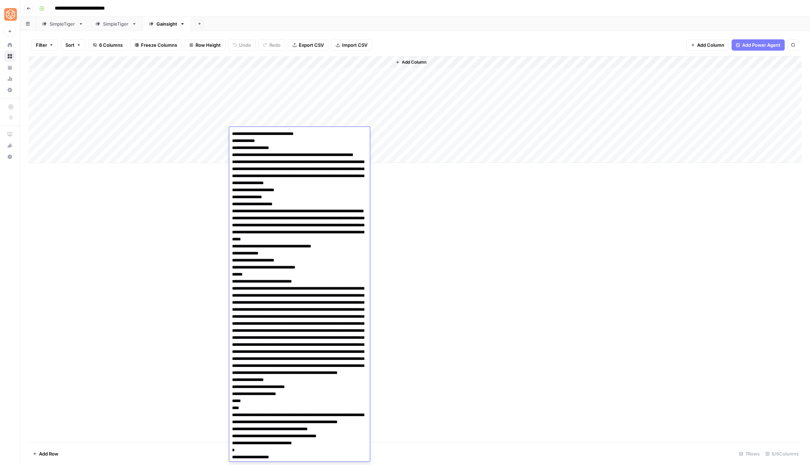
drag, startPoint x: 325, startPoint y: 134, endPoint x: 227, endPoint y: 136, distance: 97.7
click at [227, 136] on body "**********" at bounding box center [405, 232] width 810 height 465
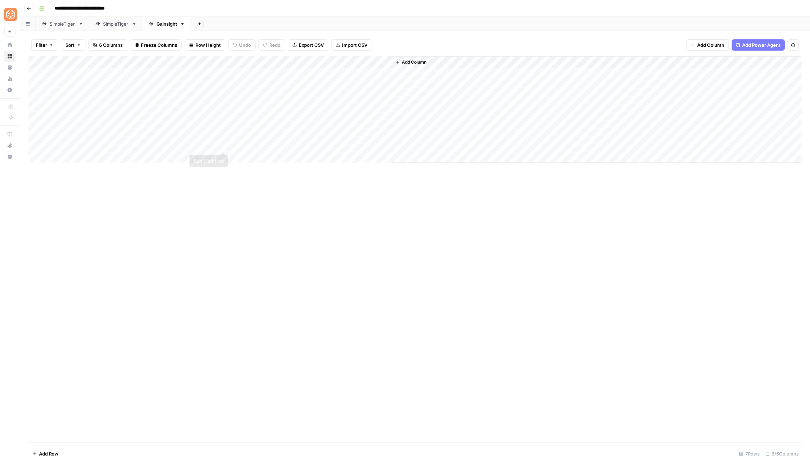
click at [226, 147] on div "Add Column" at bounding box center [414, 109] width 773 height 107
click at [271, 142] on div "Add Column" at bounding box center [414, 109] width 773 height 107
click at [286, 144] on div "Add Column" at bounding box center [414, 109] width 773 height 107
click at [451, 241] on div "Add Column" at bounding box center [414, 249] width 773 height 386
click at [349, 140] on div "Add Column" at bounding box center [414, 109] width 773 height 107
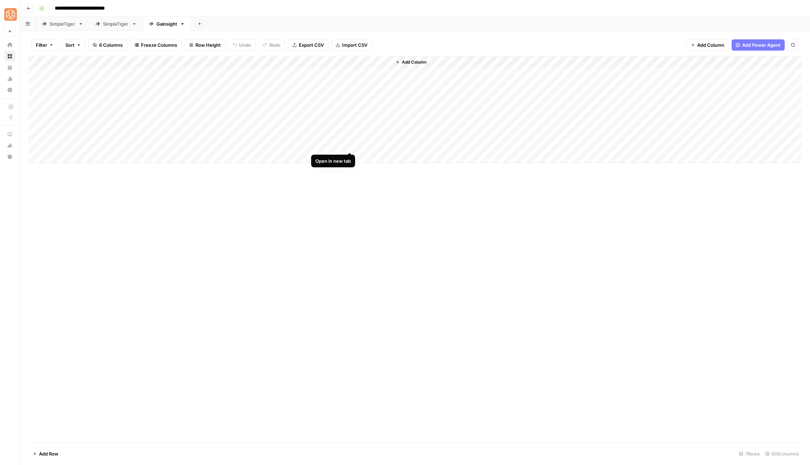
click at [351, 144] on div "Add Column" at bounding box center [414, 109] width 773 height 107
click at [265, 75] on div "Add Column" at bounding box center [414, 109] width 773 height 107
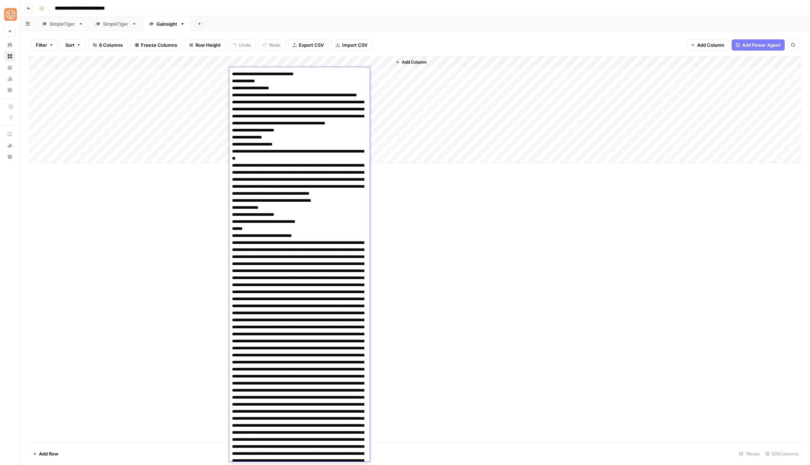
scroll to position [2254, 0]
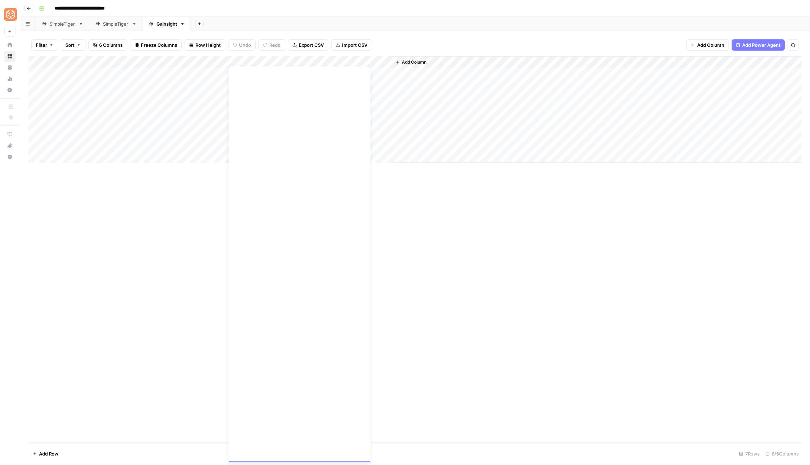
click at [203, 166] on div "Add Column" at bounding box center [414, 249] width 773 height 386
click at [273, 143] on div "Add Column" at bounding box center [414, 109] width 773 height 107
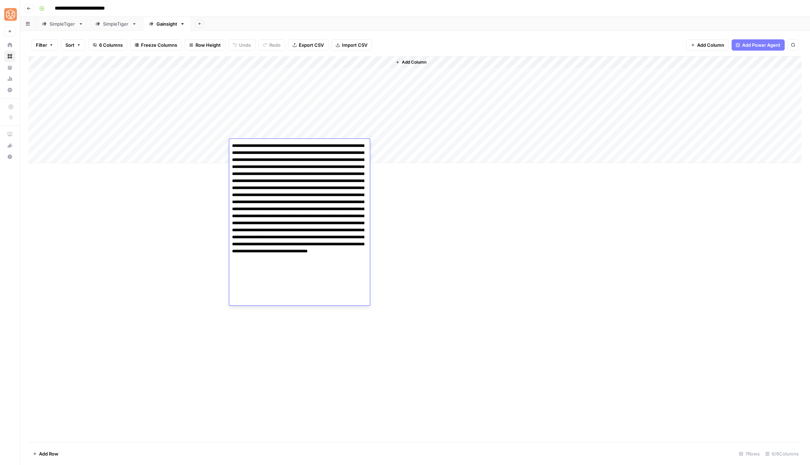
click at [289, 173] on textarea at bounding box center [299, 223] width 141 height 164
click at [489, 293] on div "Add Column" at bounding box center [414, 249] width 773 height 386
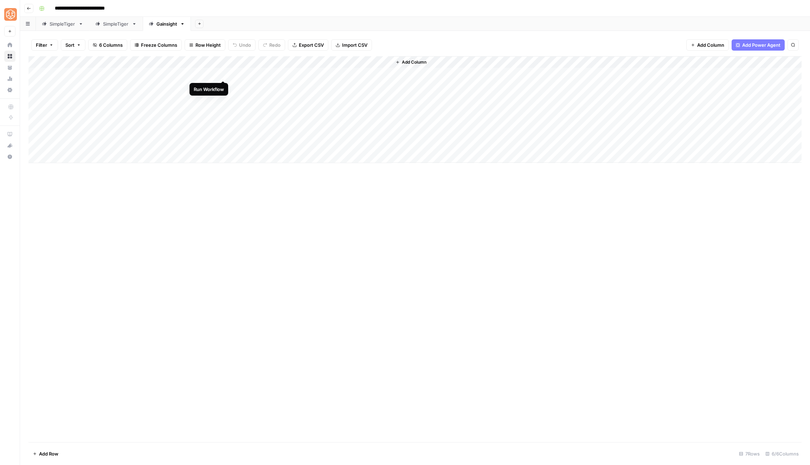
click at [222, 74] on div "Add Column" at bounding box center [414, 109] width 773 height 107
click at [246, 87] on div "Add Column" at bounding box center [414, 109] width 773 height 107
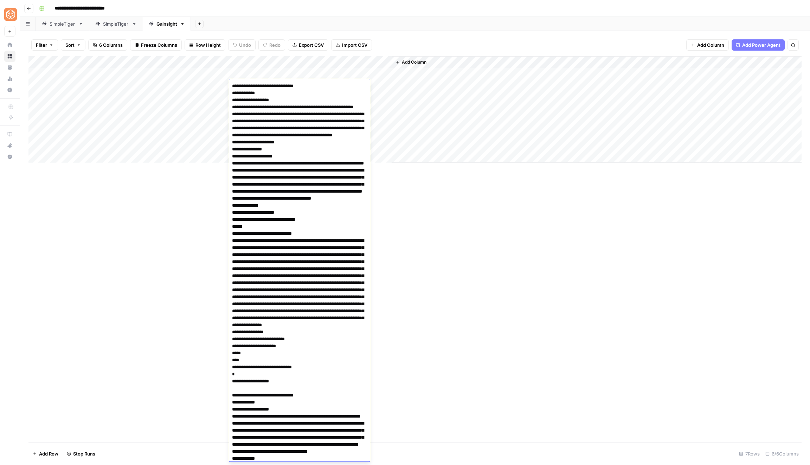
click at [246, 87] on textarea at bounding box center [299, 398] width 141 height 635
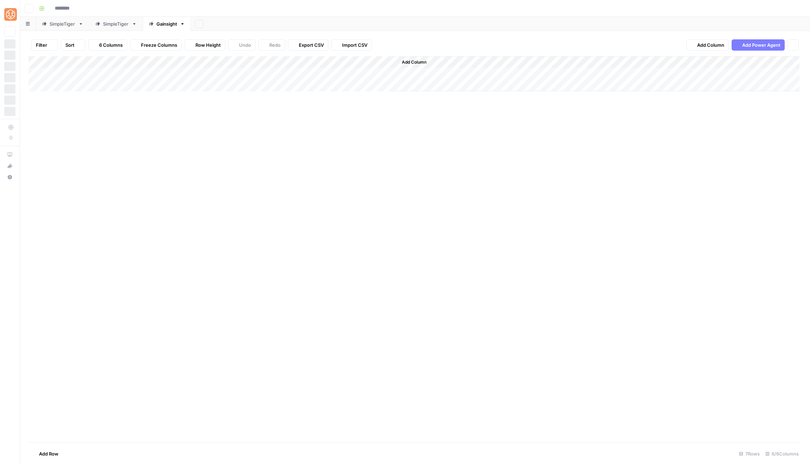
type input "**********"
click at [349, 72] on div "Add Column" at bounding box center [414, 109] width 773 height 107
click at [285, 73] on div "Add Column" at bounding box center [414, 109] width 773 height 107
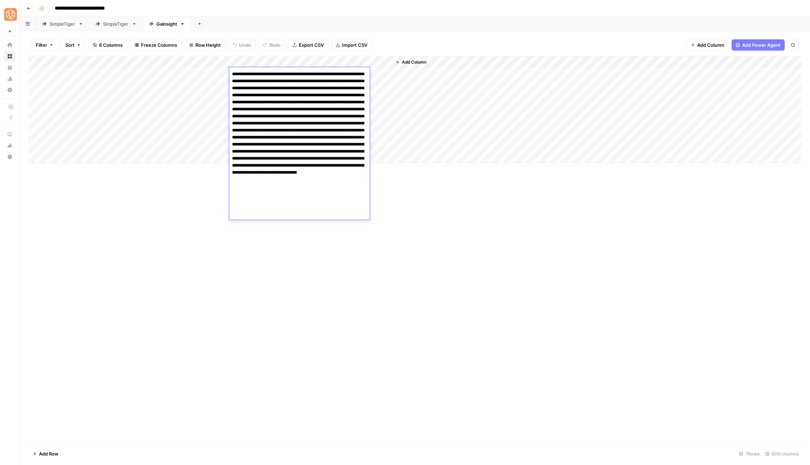
click at [290, 121] on textarea at bounding box center [299, 144] width 141 height 150
